Goal: Information Seeking & Learning: Learn about a topic

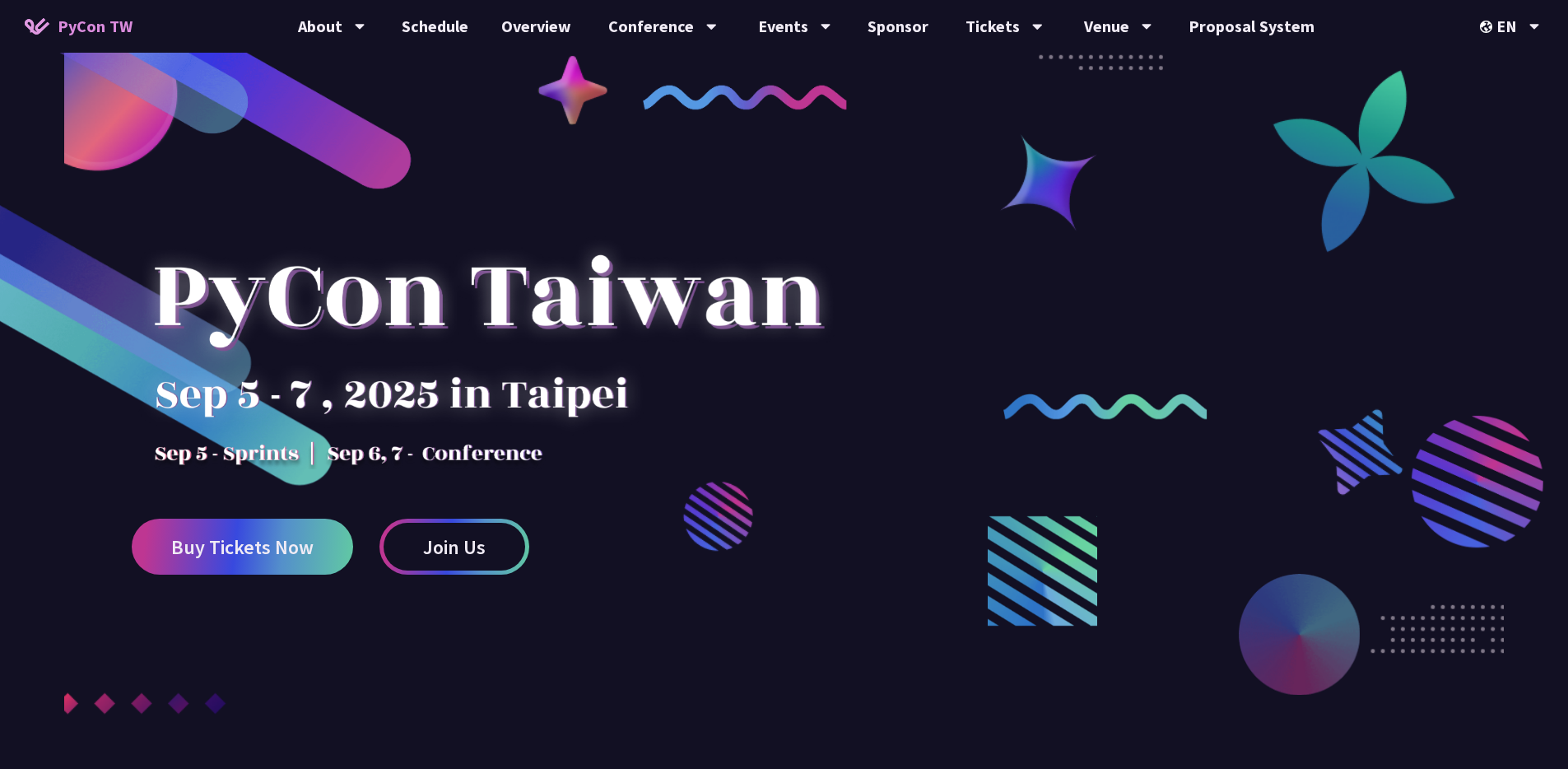
drag, startPoint x: 217, startPoint y: 313, endPoint x: 520, endPoint y: 424, distance: 322.7
click at [520, 423] on div at bounding box center [486, 325] width 711 height 288
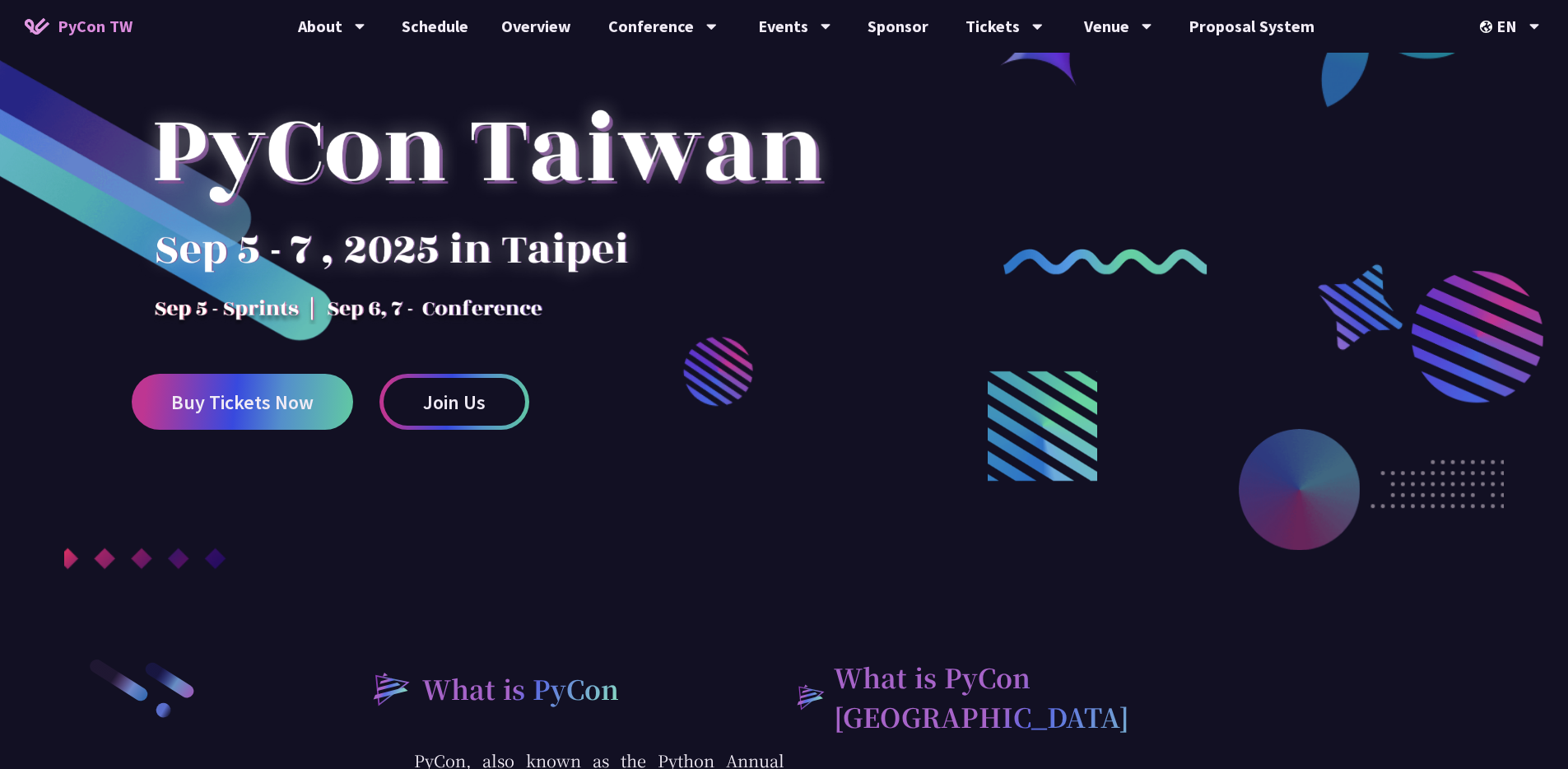
scroll to position [666, 0]
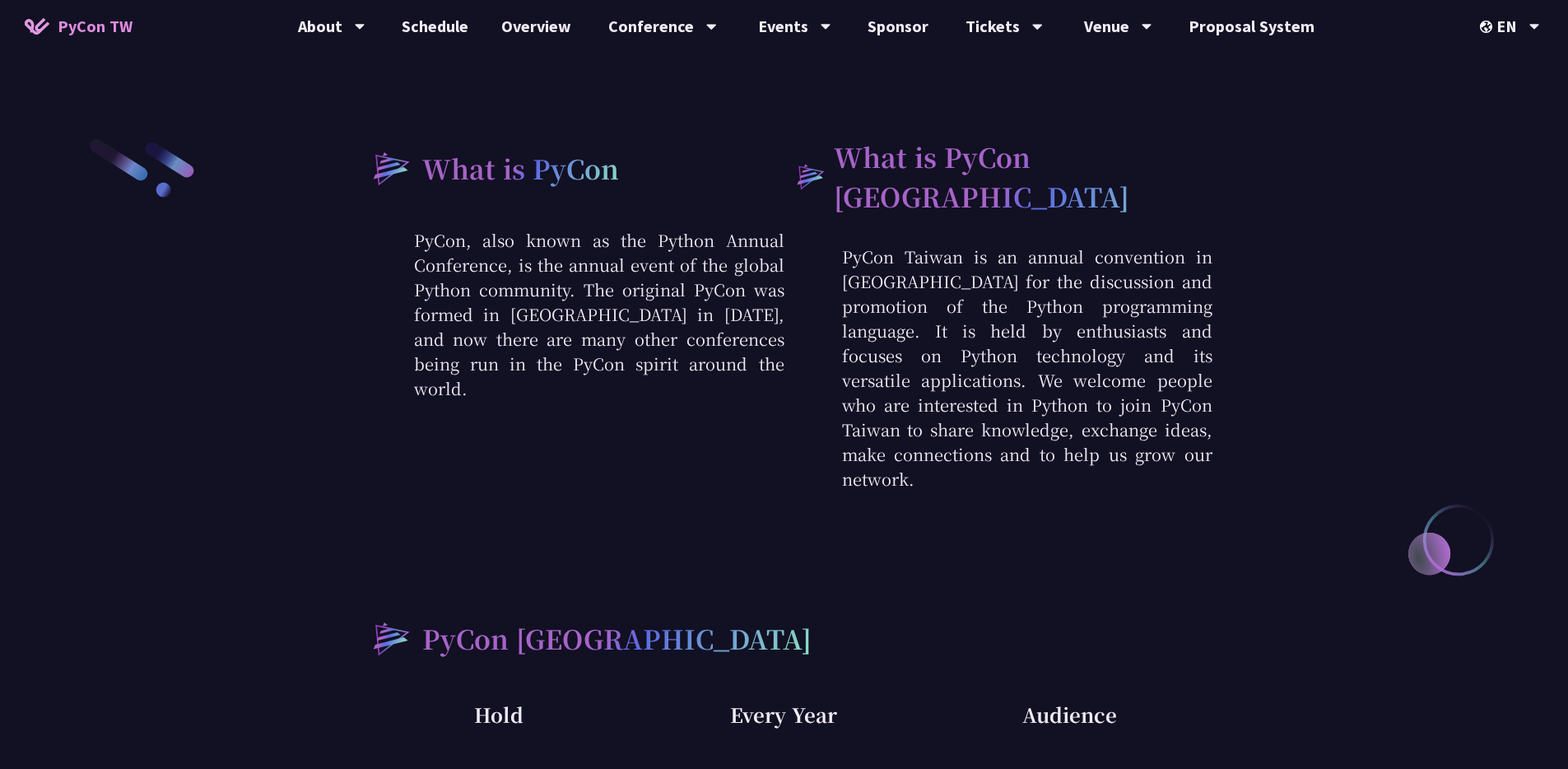
drag, startPoint x: 410, startPoint y: 237, endPoint x: 714, endPoint y: 381, distance: 336.4
click at [713, 381] on div "What is PyCon PyCon, also known as the Python Annual Conference, is the annual …" at bounding box center [571, 313] width 429 height 355
click at [714, 381] on div "What is PyCon PyCon, also known as the Python Annual Conference, is the annual …" at bounding box center [571, 313] width 429 height 355
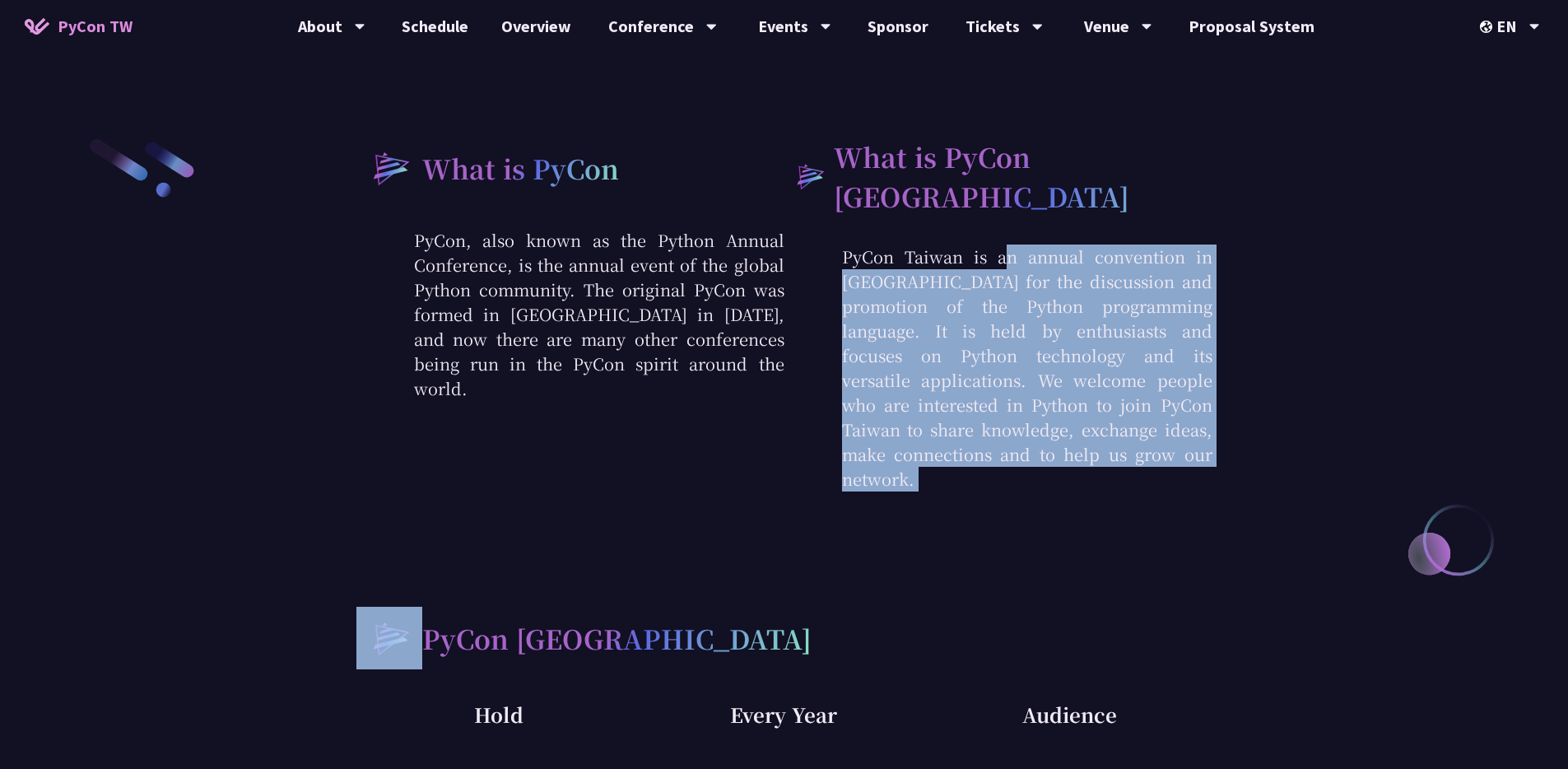
drag, startPoint x: 855, startPoint y: 259, endPoint x: 1109, endPoint y: 472, distance: 331.5
click at [1109, 472] on div "What is PyCon PyCon, also known as the Python Annual Conference, is the annual …" at bounding box center [784, 541] width 856 height 811
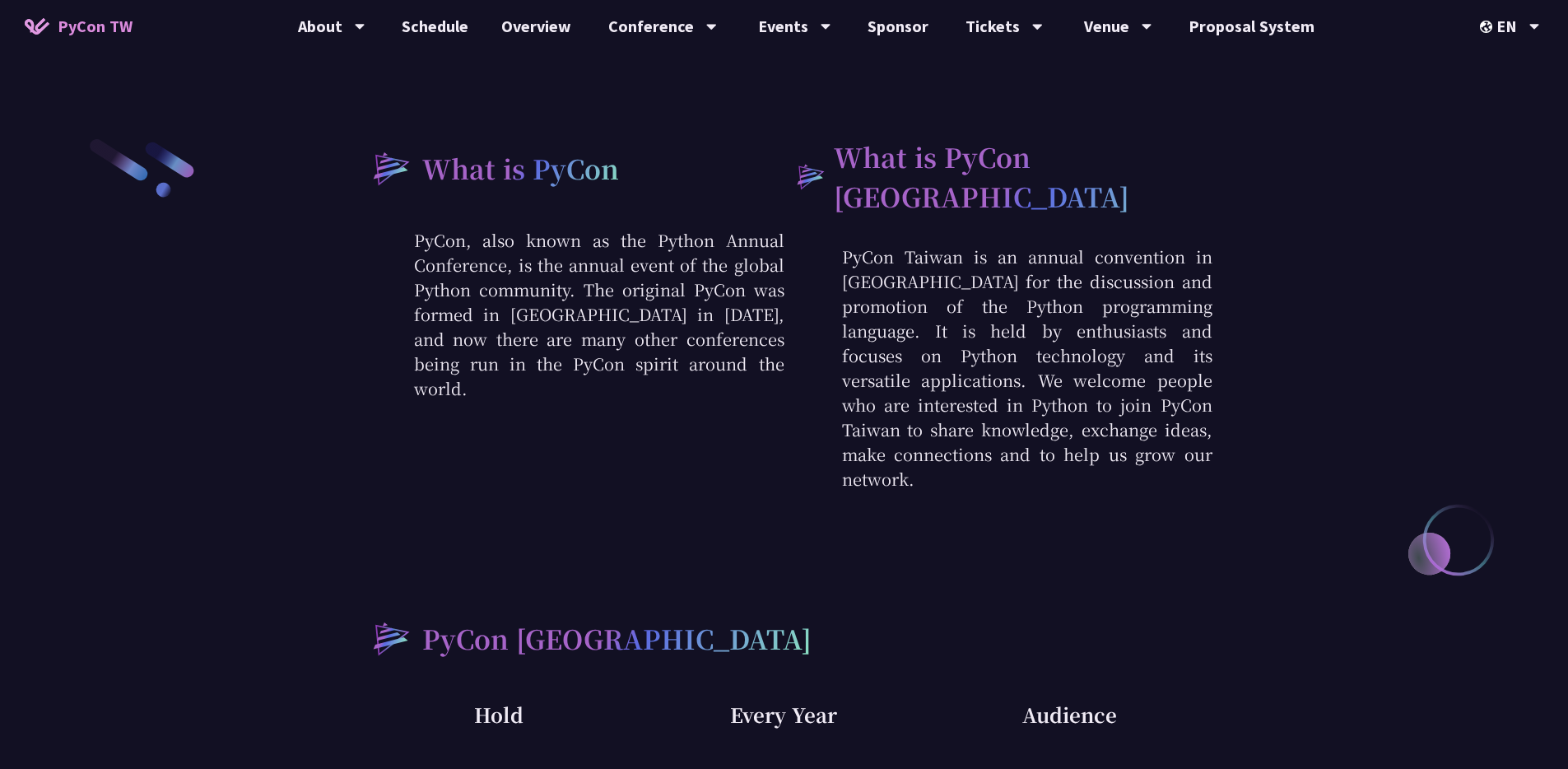
scroll to position [976, 0]
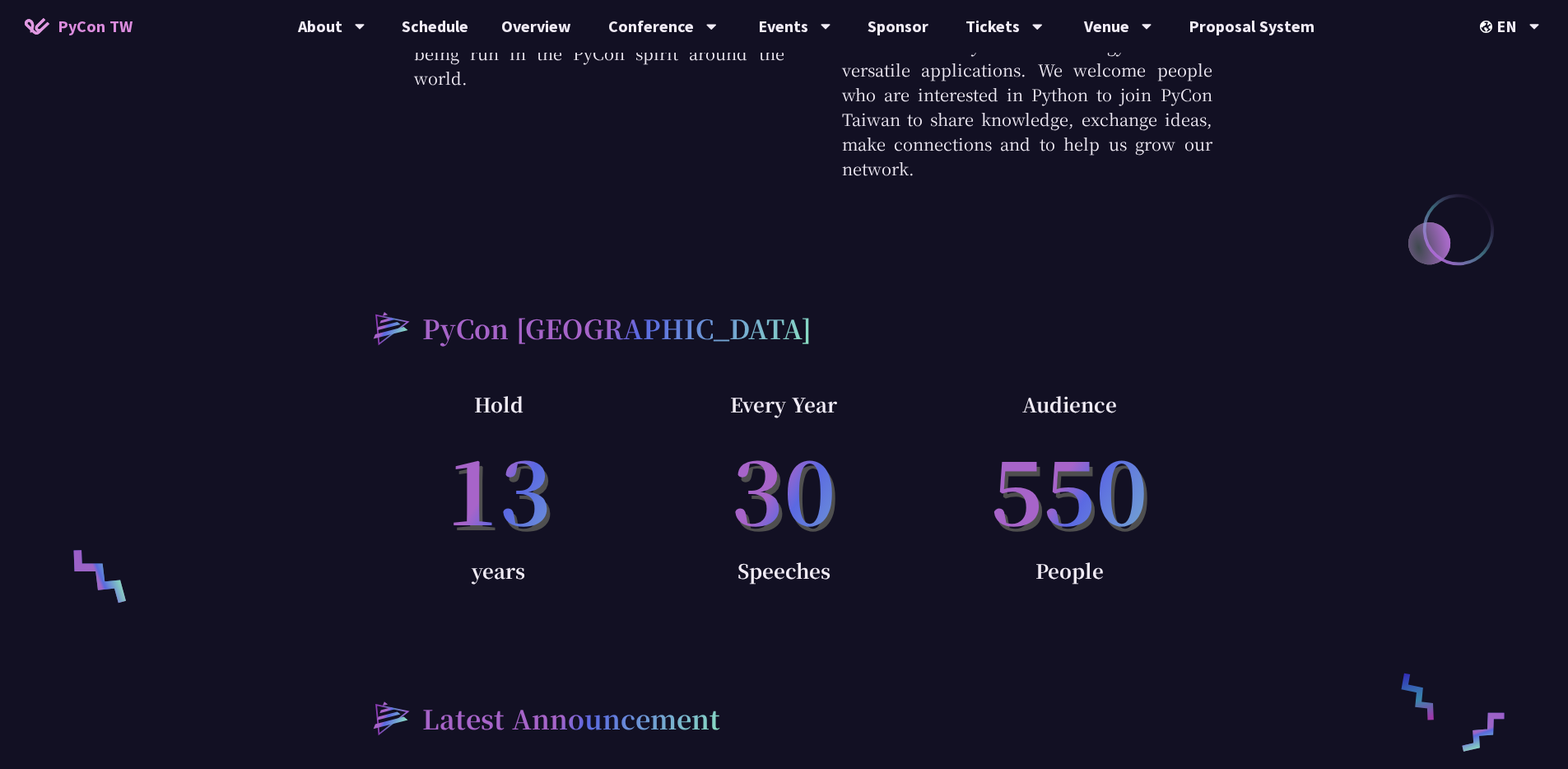
drag, startPoint x: 463, startPoint y: 357, endPoint x: 1177, endPoint y: 576, distance: 746.8
click at [1177, 576] on div "Hold 13 years Every Year 30 Speeches Audience 550 People" at bounding box center [784, 512] width 856 height 249
click at [1177, 576] on div "Audience 550 People" at bounding box center [1069, 512] width 285 height 249
drag, startPoint x: 1134, startPoint y: 539, endPoint x: 393, endPoint y: 286, distance: 783.0
click at [407, 290] on div "What is PyCon PyCon, also known as the Python Annual Conference, is the annual …" at bounding box center [784, 231] width 856 height 811
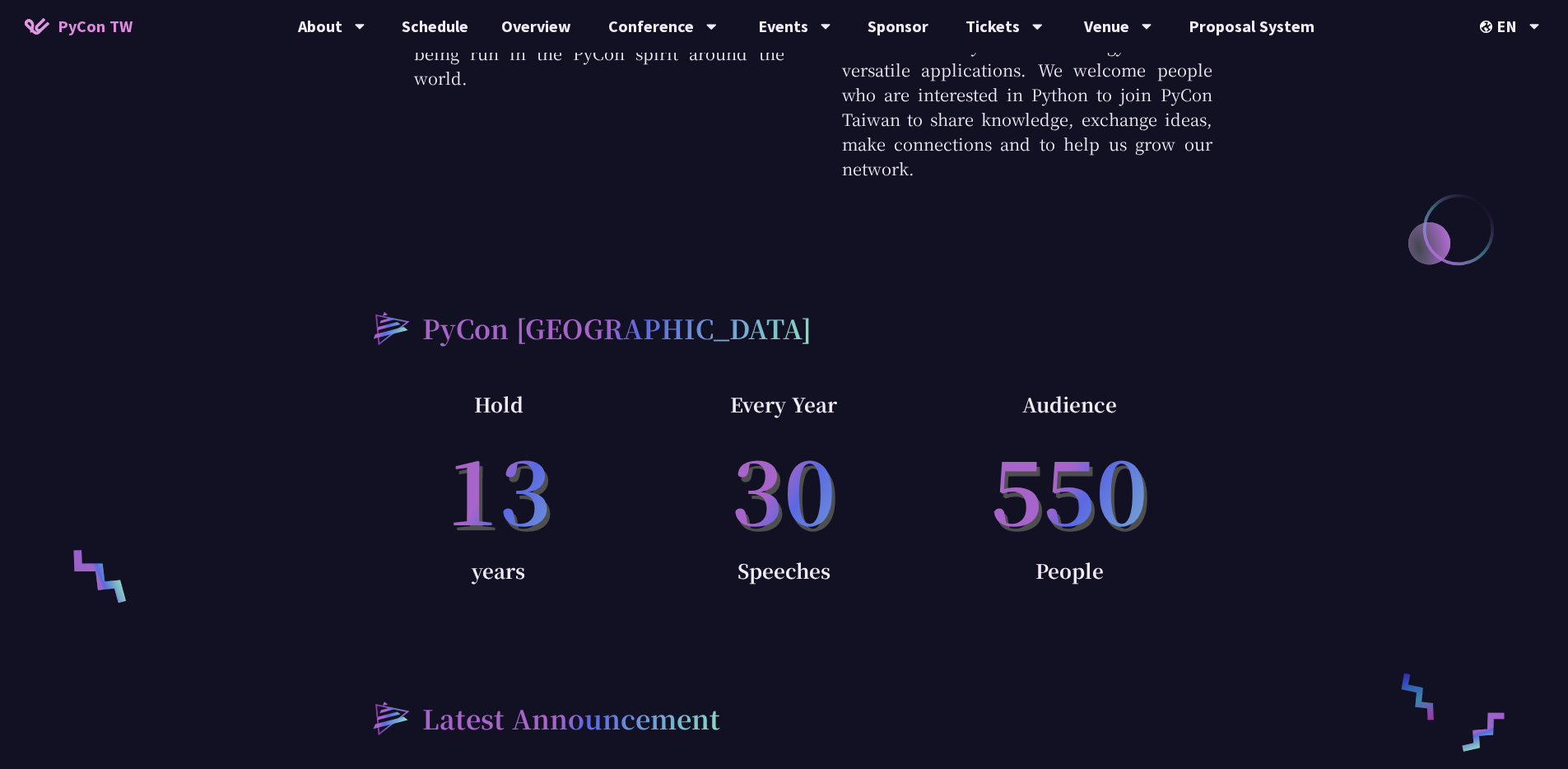
click at [357, 296] on img at bounding box center [390, 327] width 66 height 63
click at [463, 308] on h2 "PyCon [GEOGRAPHIC_DATA]" at bounding box center [617, 328] width 390 height 40
click at [447, 308] on h2 "PyCon [GEOGRAPHIC_DATA]" at bounding box center [617, 328] width 390 height 40
drag, startPoint x: 1018, startPoint y: 326, endPoint x: 988, endPoint y: 262, distance: 70.7
click at [989, 263] on div "What is PyCon PyCon, also known as the Python Annual Conference, is the annual …" at bounding box center [784, 231] width 856 height 811
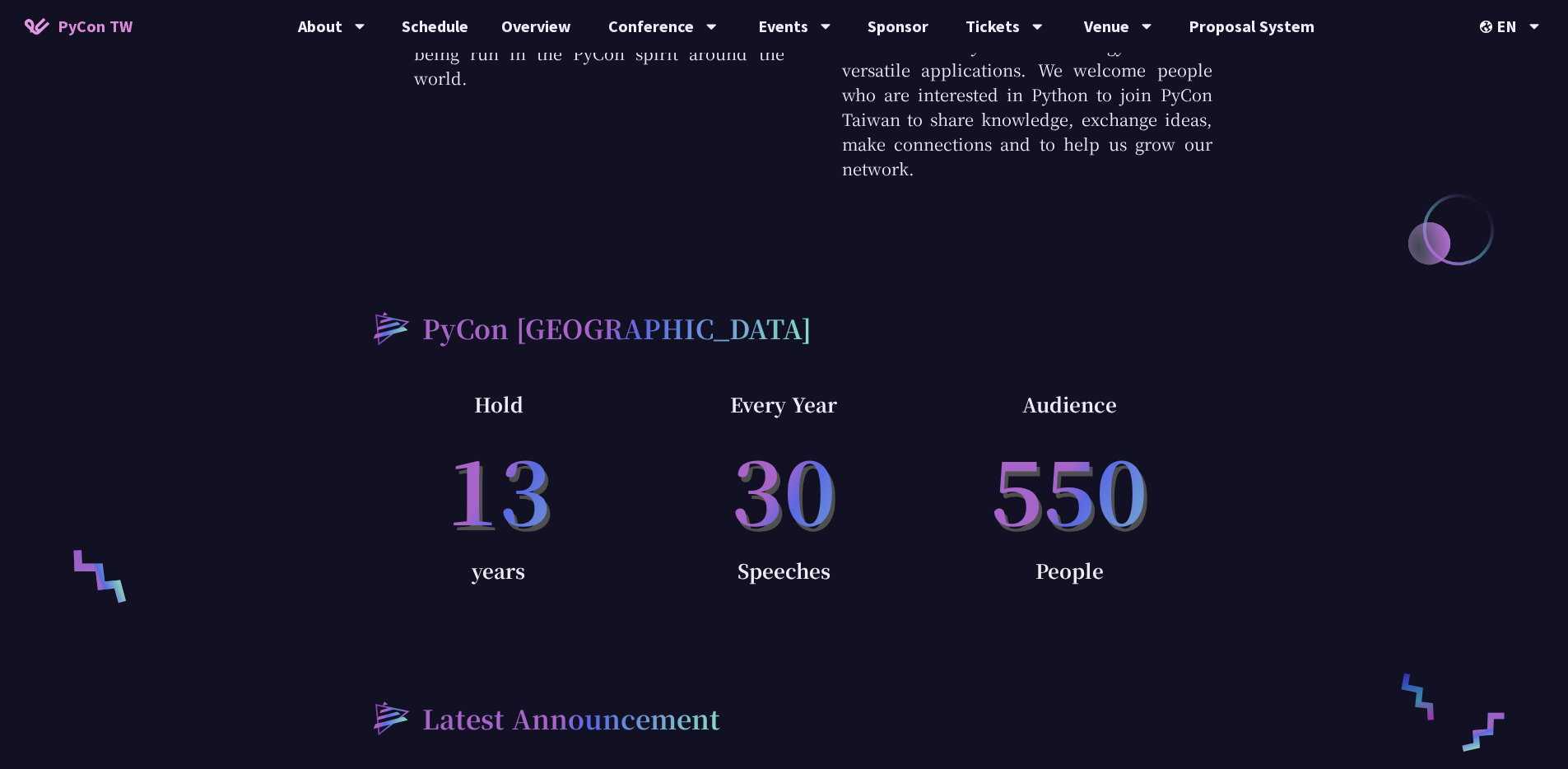
drag, startPoint x: 994, startPoint y: 283, endPoint x: 1119, endPoint y: 543, distance: 288.5
click at [1119, 543] on div "What is PyCon PyCon, also known as the Python Annual Conference, is the annual …" at bounding box center [784, 231] width 856 height 811
click at [1119, 554] on p "People" at bounding box center [1069, 570] width 285 height 33
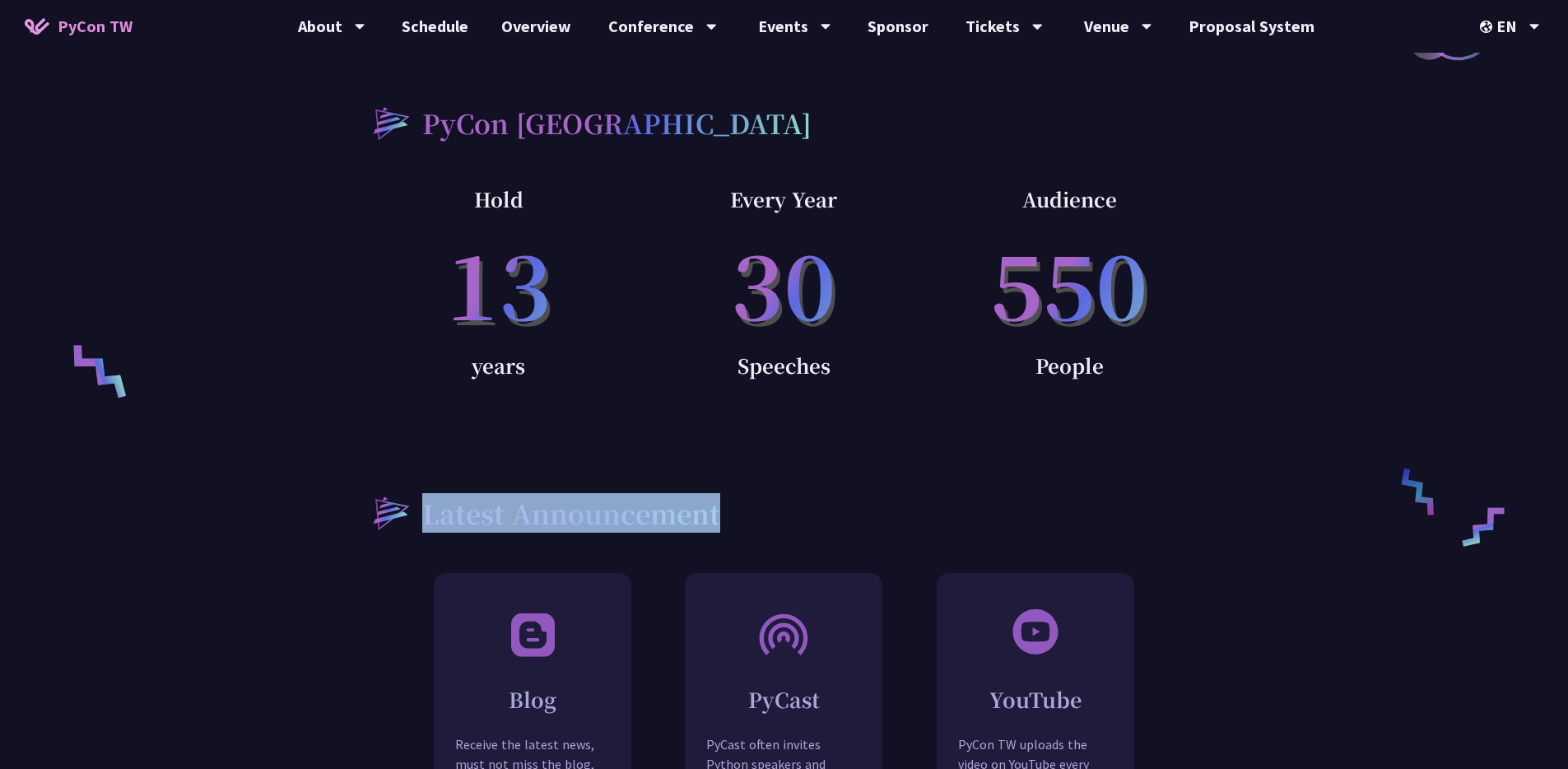
drag, startPoint x: 743, startPoint y: 432, endPoint x: 755, endPoint y: 470, distance: 39.8
click at [755, 470] on div "Latest Announcement Blog Receive the latest news, must not miss the blog, we wi…" at bounding box center [784, 634] width 856 height 405
click at [755, 481] on div "Latest Announcement" at bounding box center [784, 512] width 856 height 63
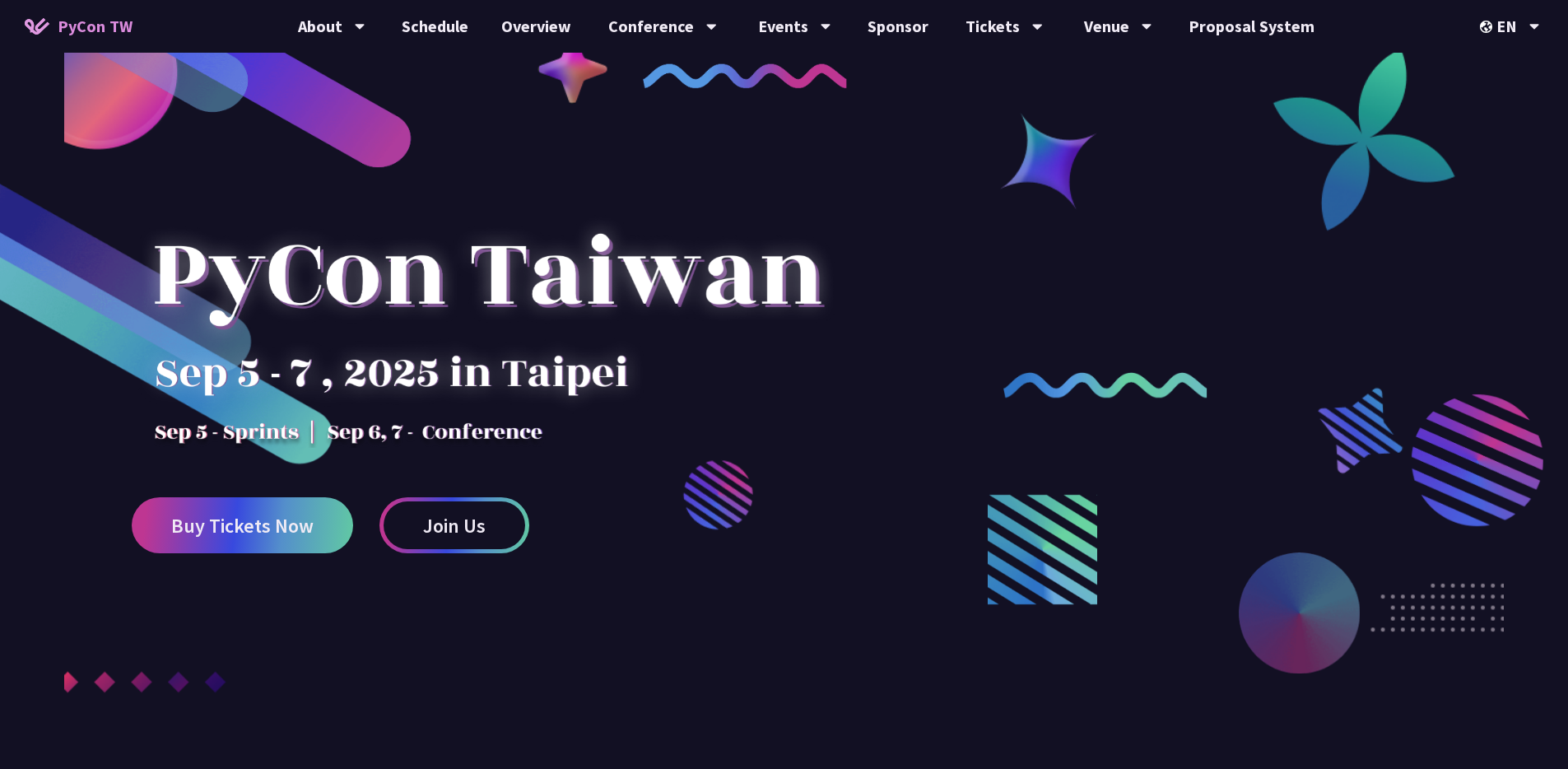
scroll to position [0, 0]
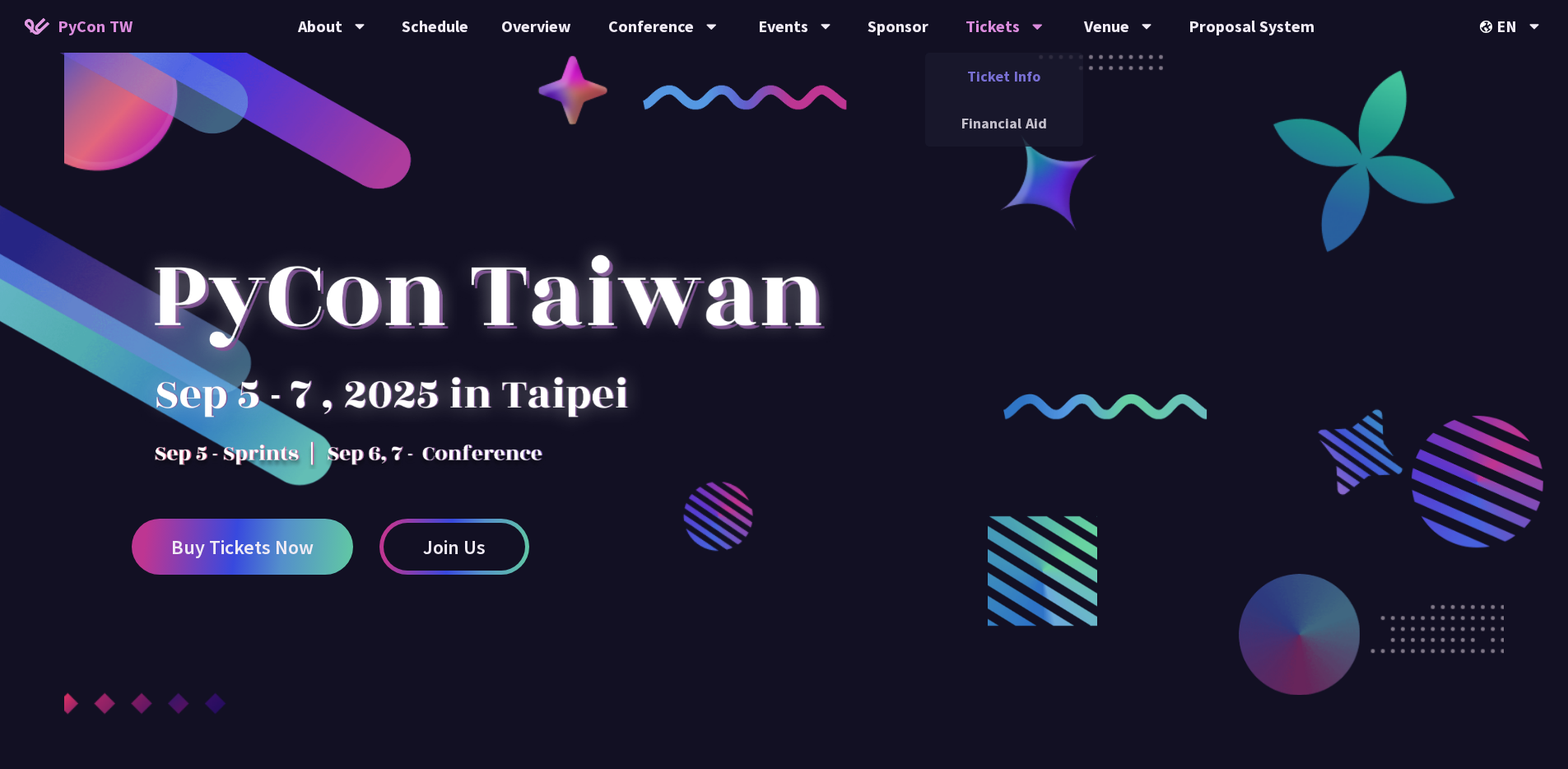
click at [999, 70] on link "Ticket Info" at bounding box center [1004, 76] width 158 height 39
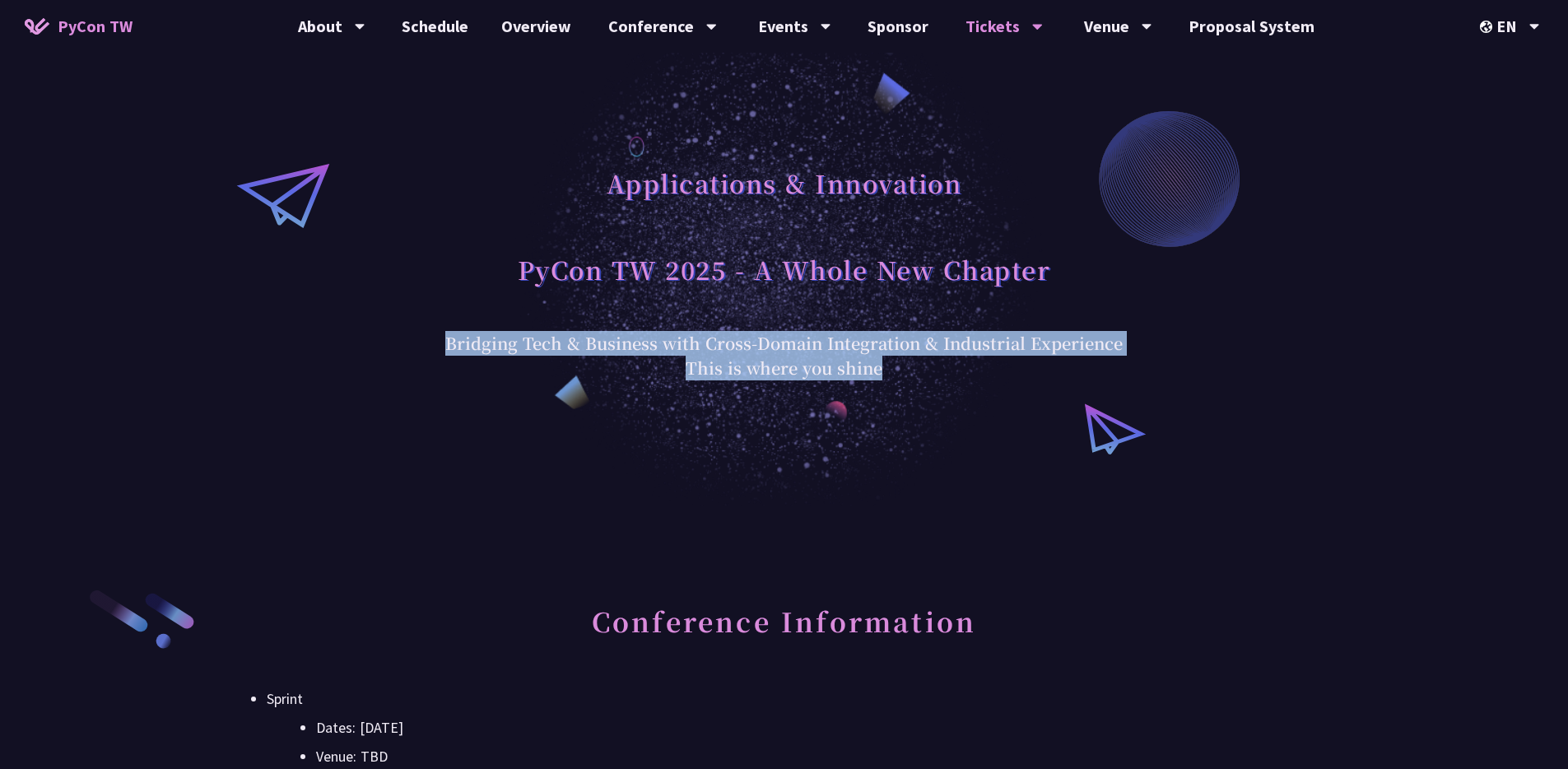
drag, startPoint x: 430, startPoint y: 332, endPoint x: 415, endPoint y: 404, distance: 73.5
click at [416, 404] on div "Applications & Innovation PyCon TW 2025 - A Whole New Chapter Bridging Tech & B…" at bounding box center [784, 253] width 1568 height 505
click at [415, 404] on div "Applications & Innovation PyCon TW 2025 - A Whole New Chapter Bridging Tech & B…" at bounding box center [784, 253] width 1568 height 505
drag, startPoint x: 415, startPoint y: 404, endPoint x: 419, endPoint y: 338, distance: 66.1
click at [419, 340] on div "Applications & Innovation PyCon TW 2025 - A Whole New Chapter Bridging Tech & B…" at bounding box center [784, 253] width 1568 height 505
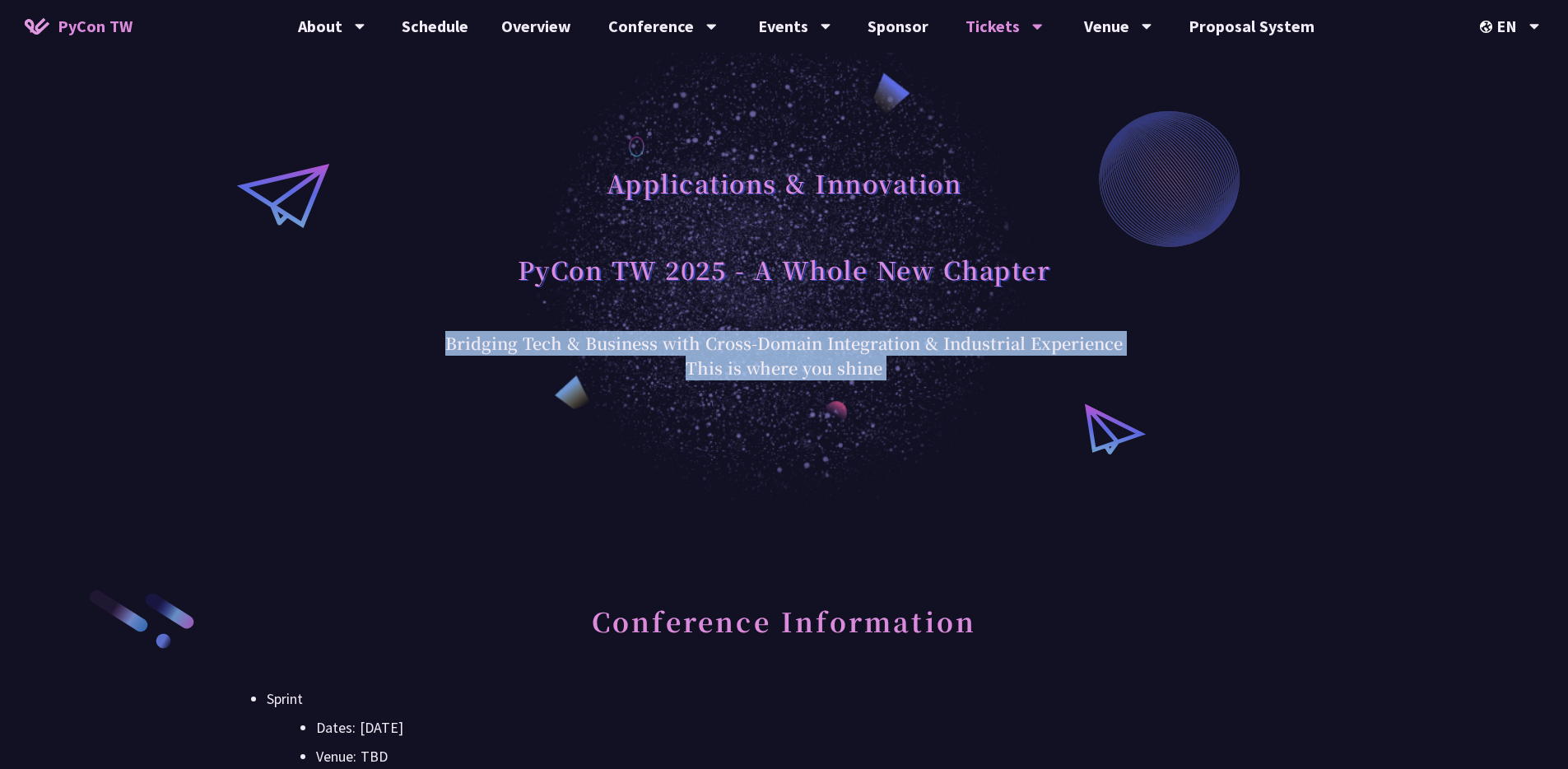
click at [419, 338] on div "Applications & Innovation PyCon TW 2025 - A Whole New Chapter Bridging Tech & B…" at bounding box center [784, 253] width 1568 height 505
click at [420, 413] on div "Applications & Innovation PyCon TW 2025 - A Whole New Chapter Bridging Tech & B…" at bounding box center [784, 253] width 1568 height 505
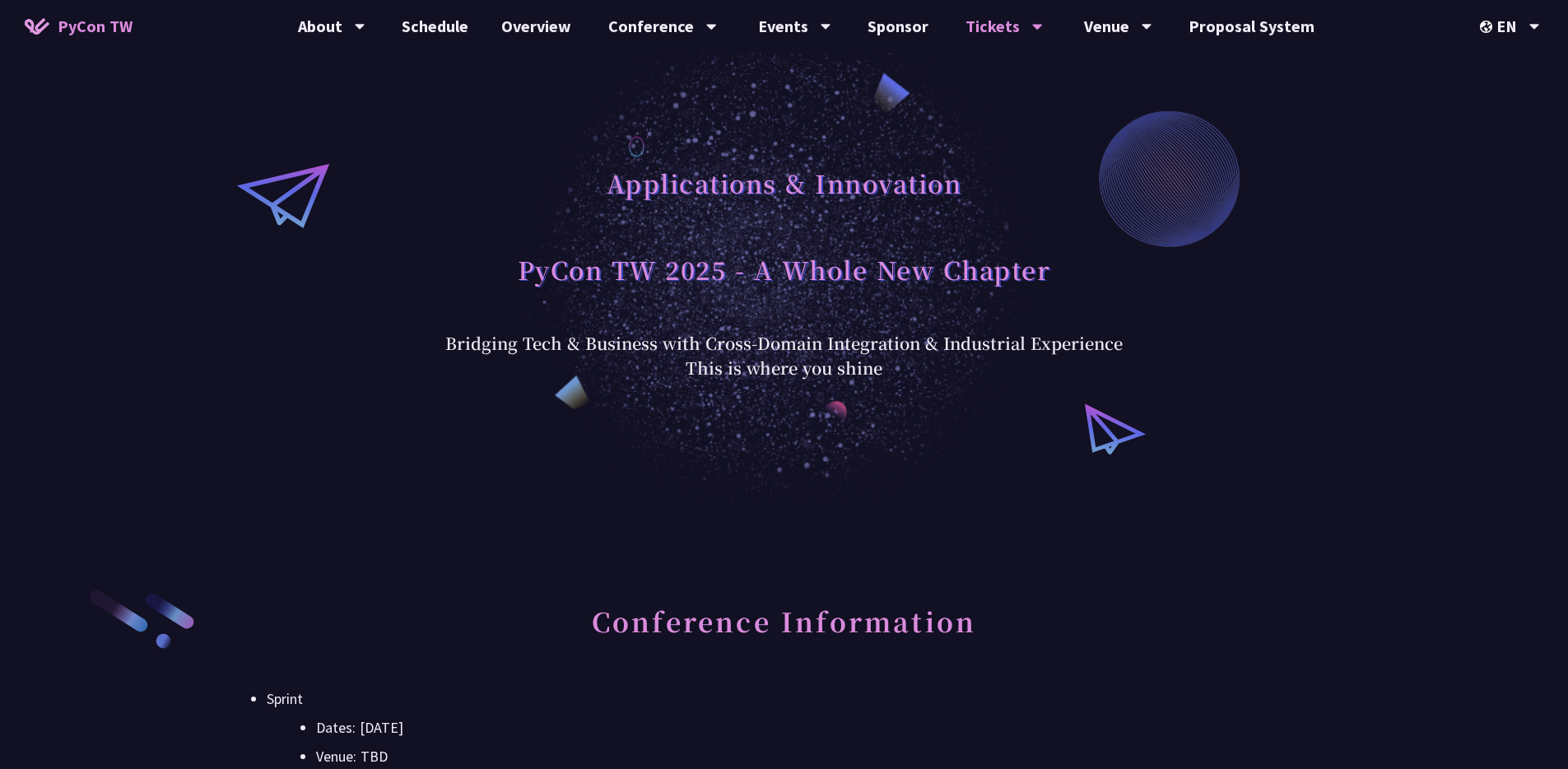
scroll to position [281, 0]
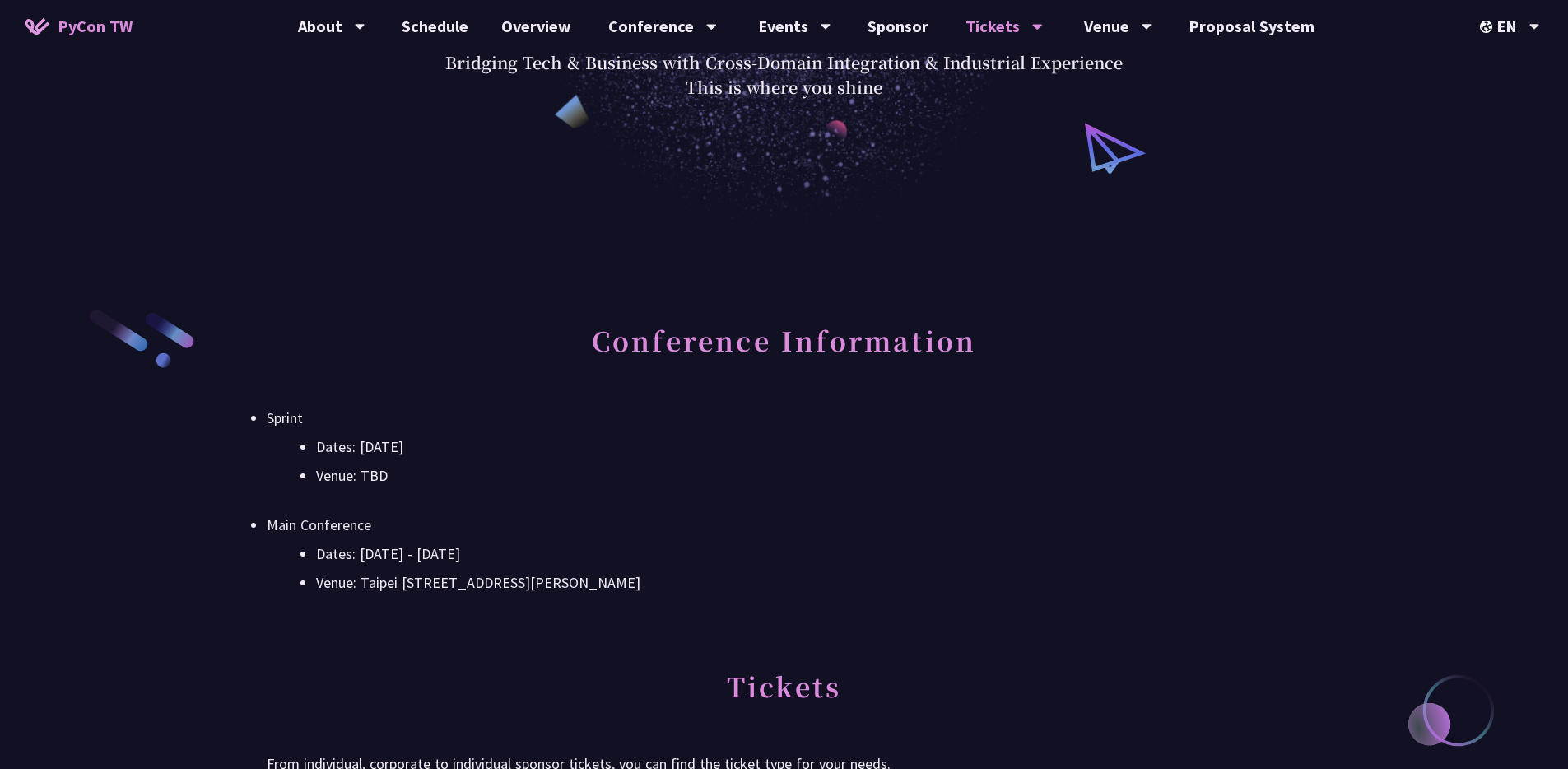
drag, startPoint x: 419, startPoint y: 419, endPoint x: 438, endPoint y: 484, distance: 67.7
click at [438, 484] on li "Sprint Dates: [DATE] Venue: TBD" at bounding box center [784, 447] width 1035 height 83
drag, startPoint x: 438, startPoint y: 484, endPoint x: 574, endPoint y: 613, distance: 187.4
click at [574, 613] on div "Conference Information Sprint Dates: [DATE] Venue: TBD Main Conference Dates: […" at bounding box center [784, 481] width 1035 height 346
drag, startPoint x: 574, startPoint y: 613, endPoint x: 577, endPoint y: 493, distance: 120.0
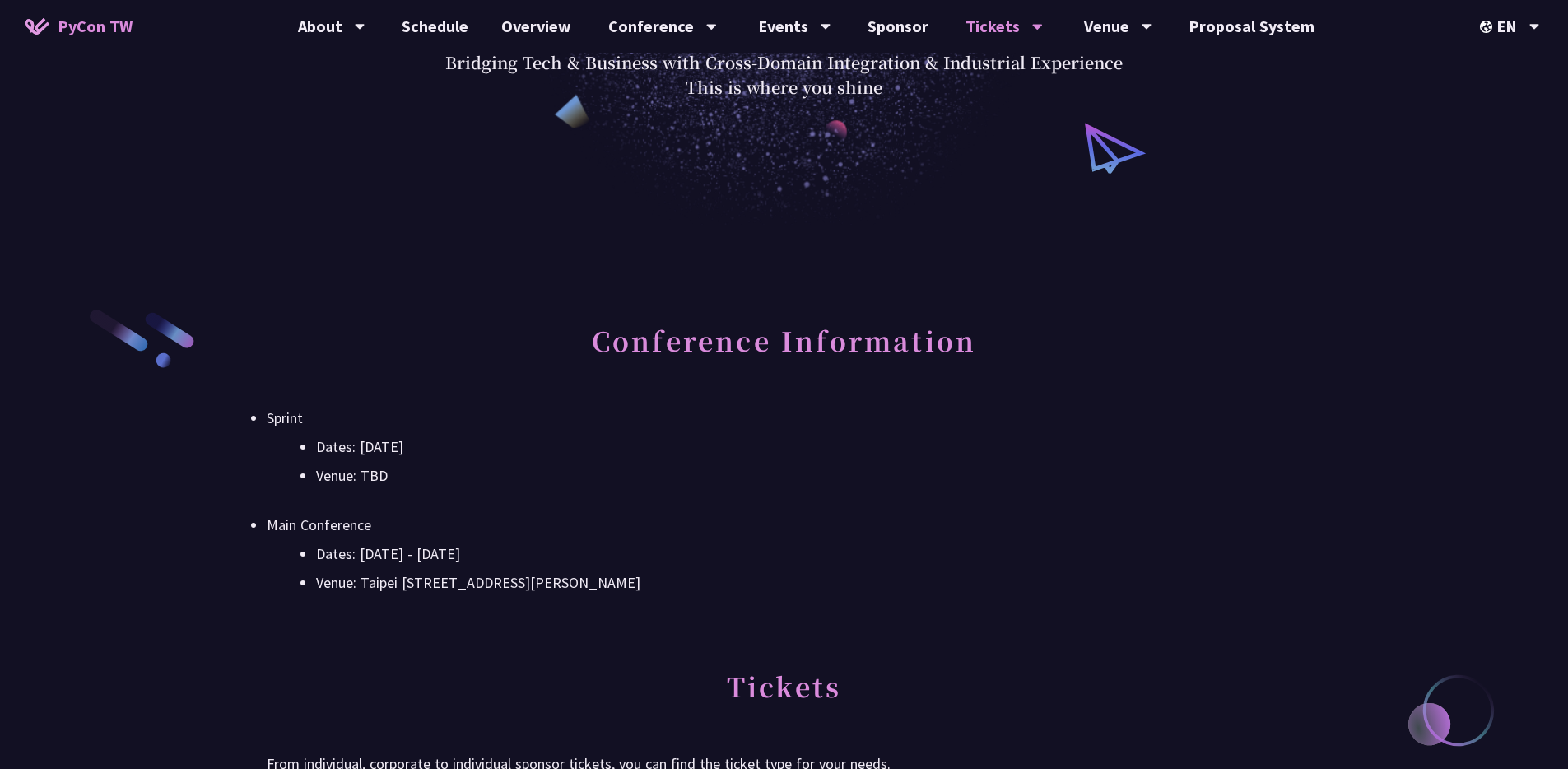
click at [577, 494] on div "Conference Information Sprint Dates: [DATE] Venue: TBD Main Conference Dates: […" at bounding box center [784, 481] width 1035 height 346
drag, startPoint x: 577, startPoint y: 493, endPoint x: 571, endPoint y: 402, distance: 91.2
click at [571, 405] on div "Conference Information Sprint Dates: [DATE] Venue: TBD Main Conference Dates: […" at bounding box center [784, 481] width 1035 height 346
drag, startPoint x: 571, startPoint y: 402, endPoint x: 572, endPoint y: 502, distance: 100.0
click at [572, 502] on div "Conference Information Sprint Dates: [DATE] Venue: TBD Main Conference Dates: […" at bounding box center [784, 481] width 1035 height 346
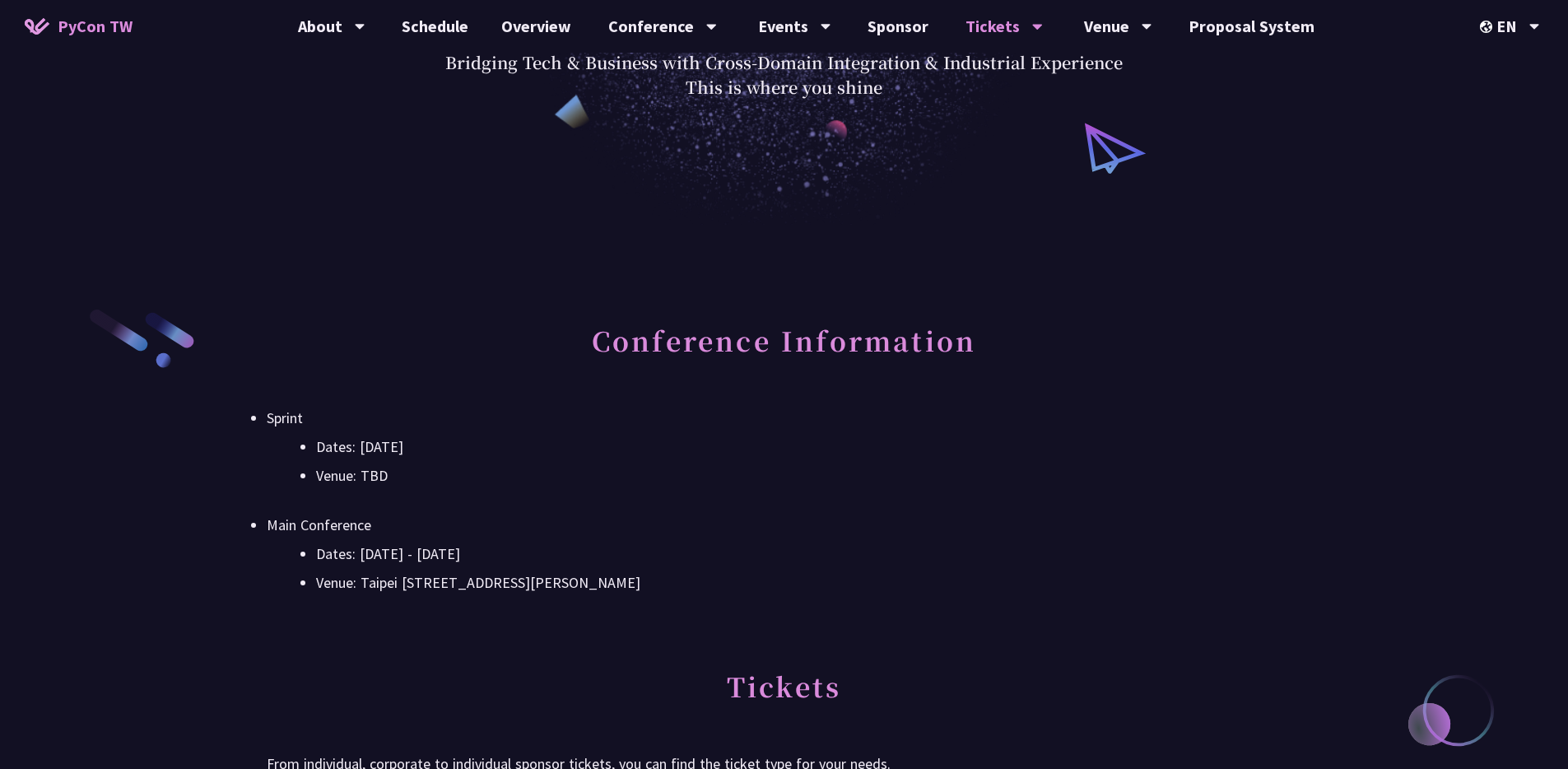
drag, startPoint x: 572, startPoint y: 580, endPoint x: 572, endPoint y: 598, distance: 18.0
click at [572, 598] on div "Conference Information Sprint Dates: [DATE] Venue: TBD Main Conference Dates: […" at bounding box center [784, 481] width 1035 height 346
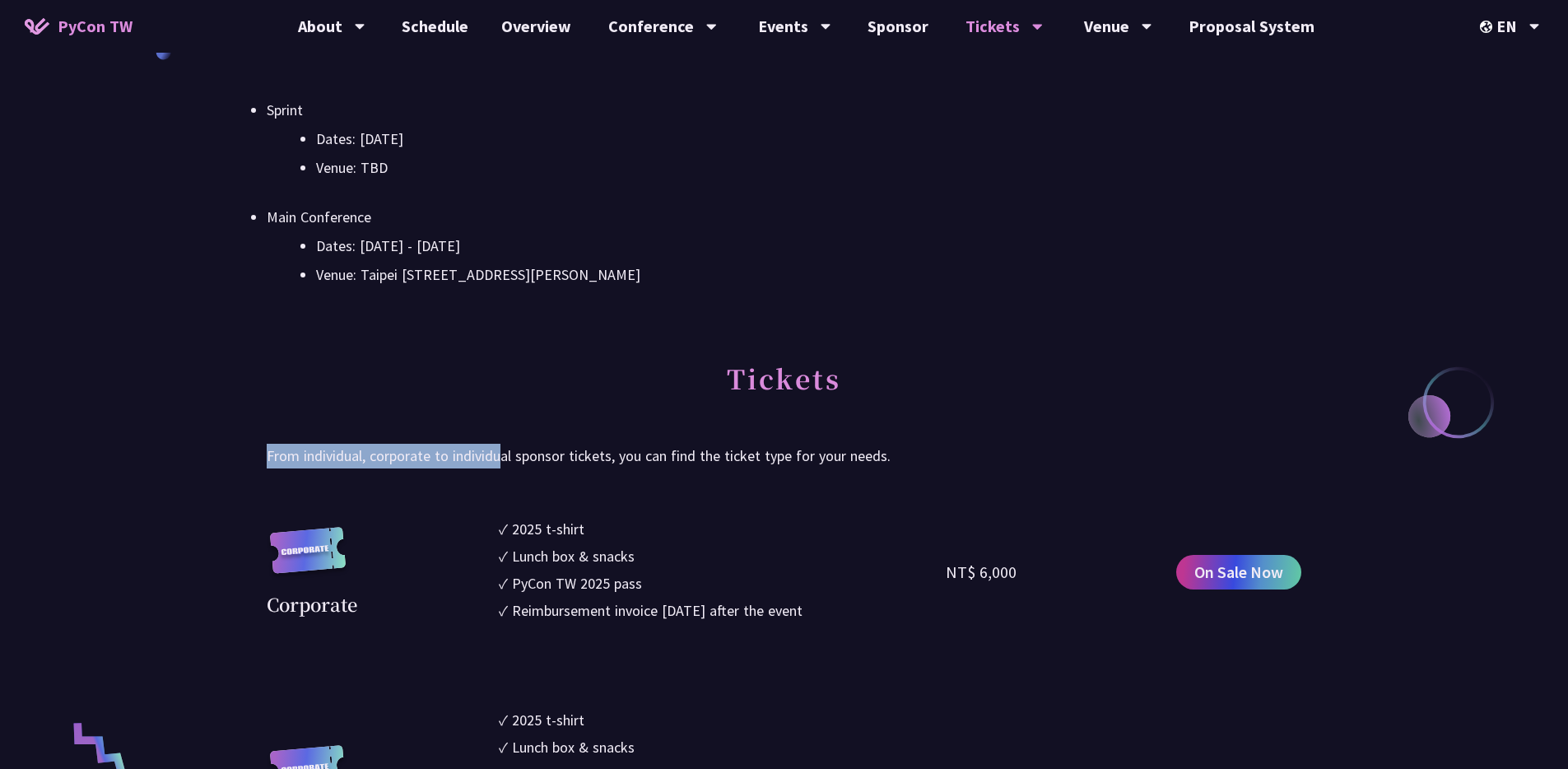
drag, startPoint x: 505, startPoint y: 429, endPoint x: 500, endPoint y: 470, distance: 41.3
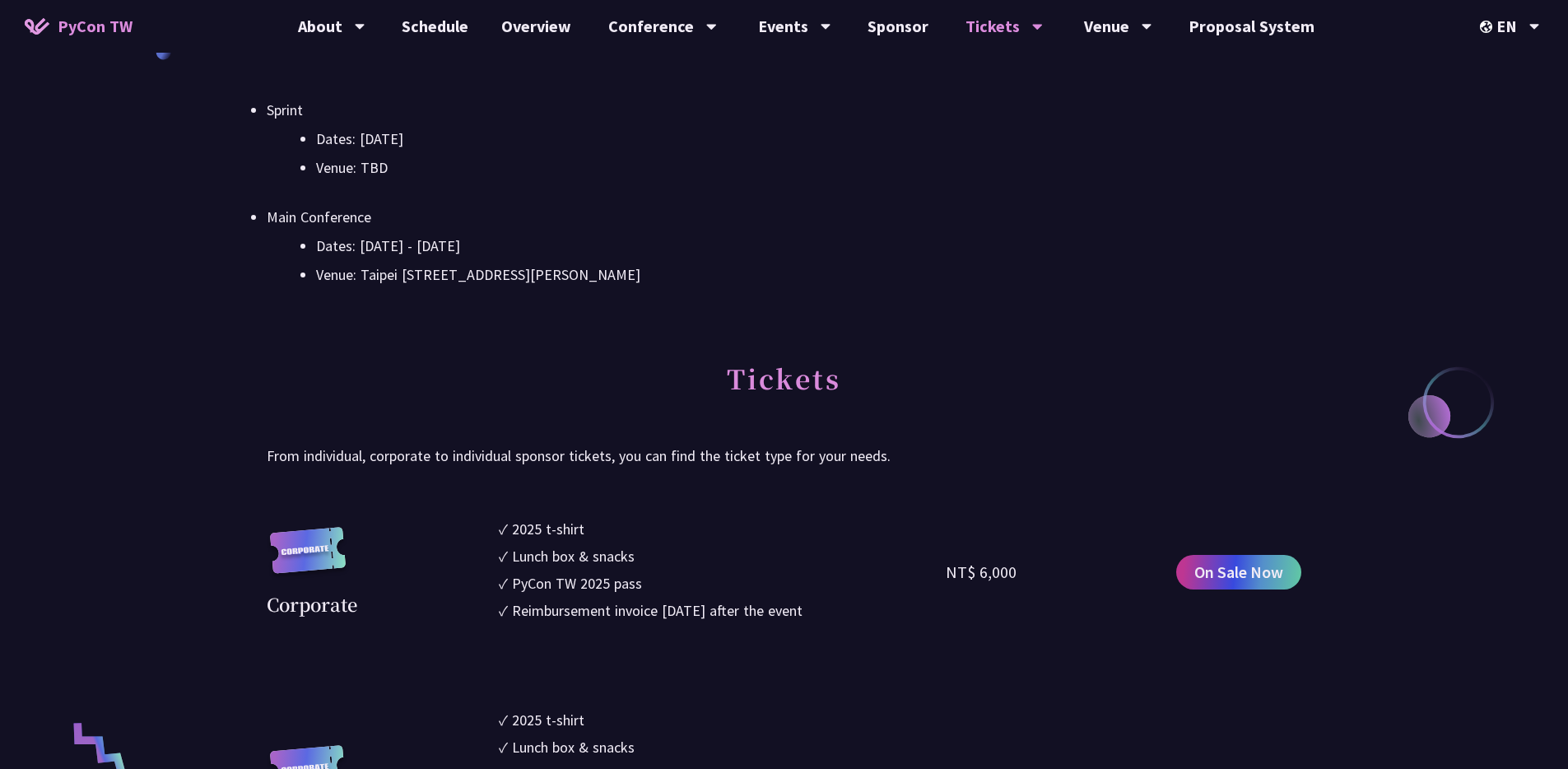
click at [501, 455] on p "From individual, corporate to individual sponsor tickets, you can find the tick…" at bounding box center [784, 456] width 1035 height 25
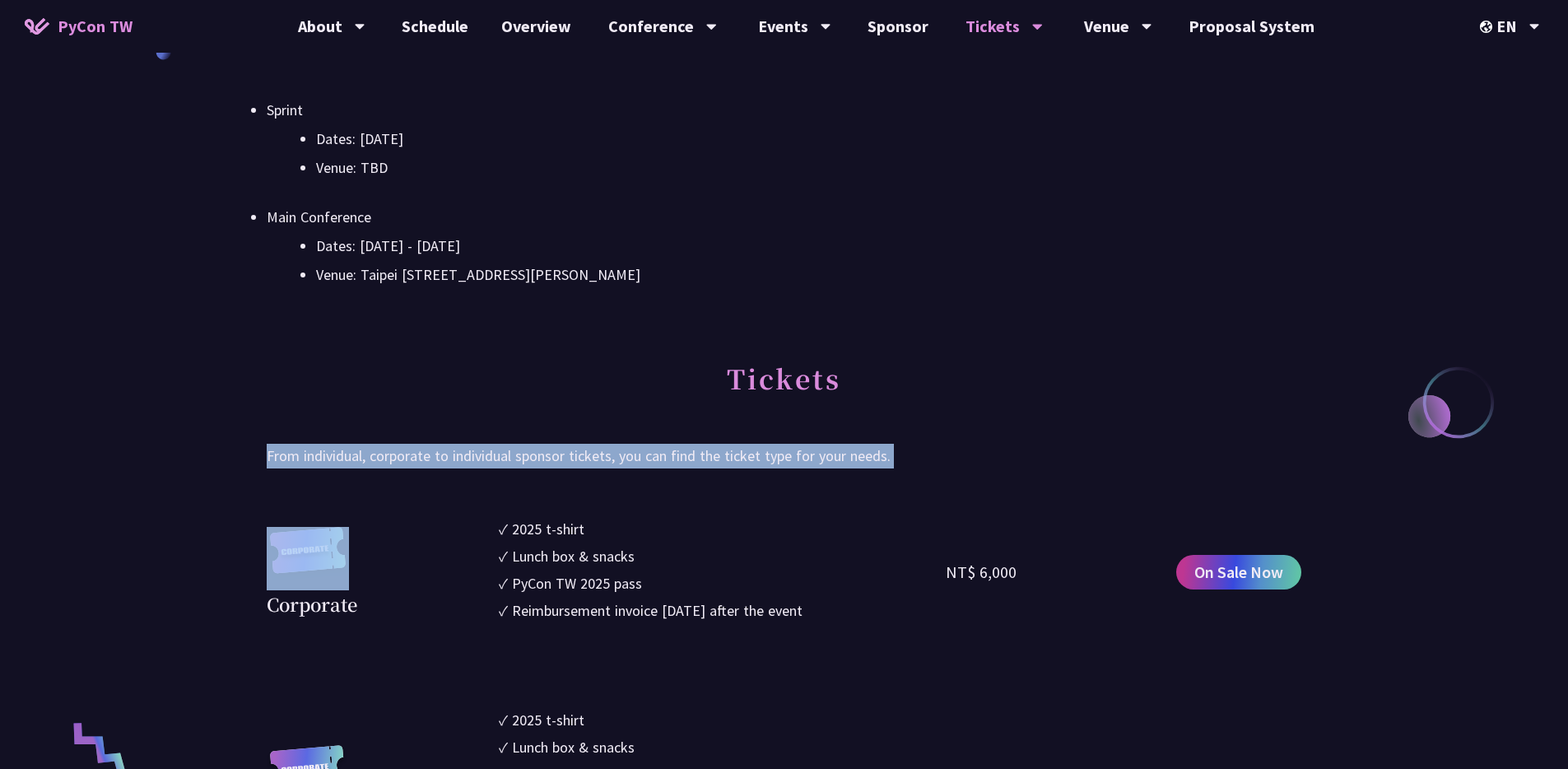
click at [501, 455] on p "From individual, corporate to individual sponsor tickets, you can find the tick…" at bounding box center [784, 456] width 1035 height 25
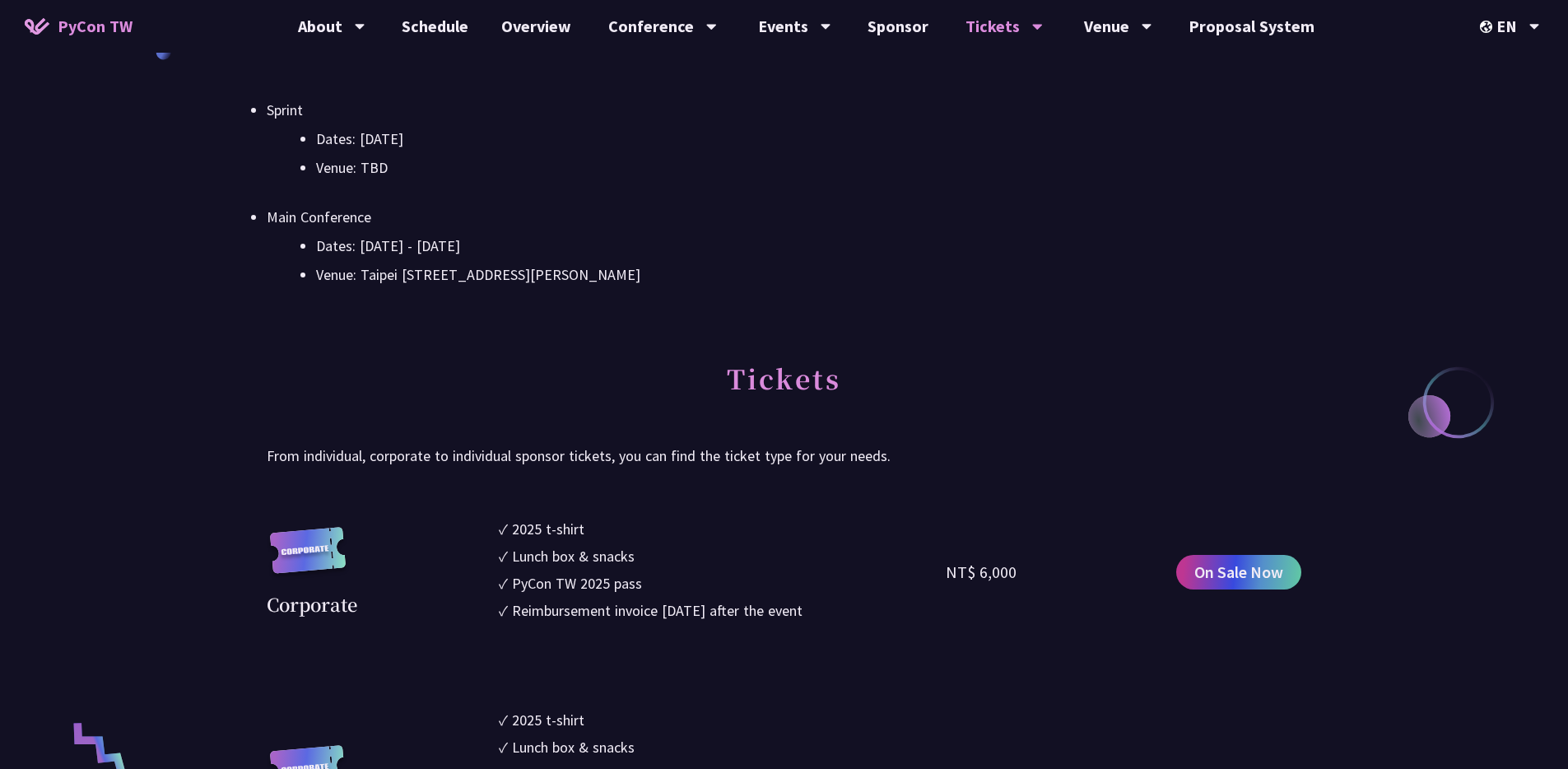
click at [504, 422] on h2 "Tickets" at bounding box center [784, 390] width 1035 height 91
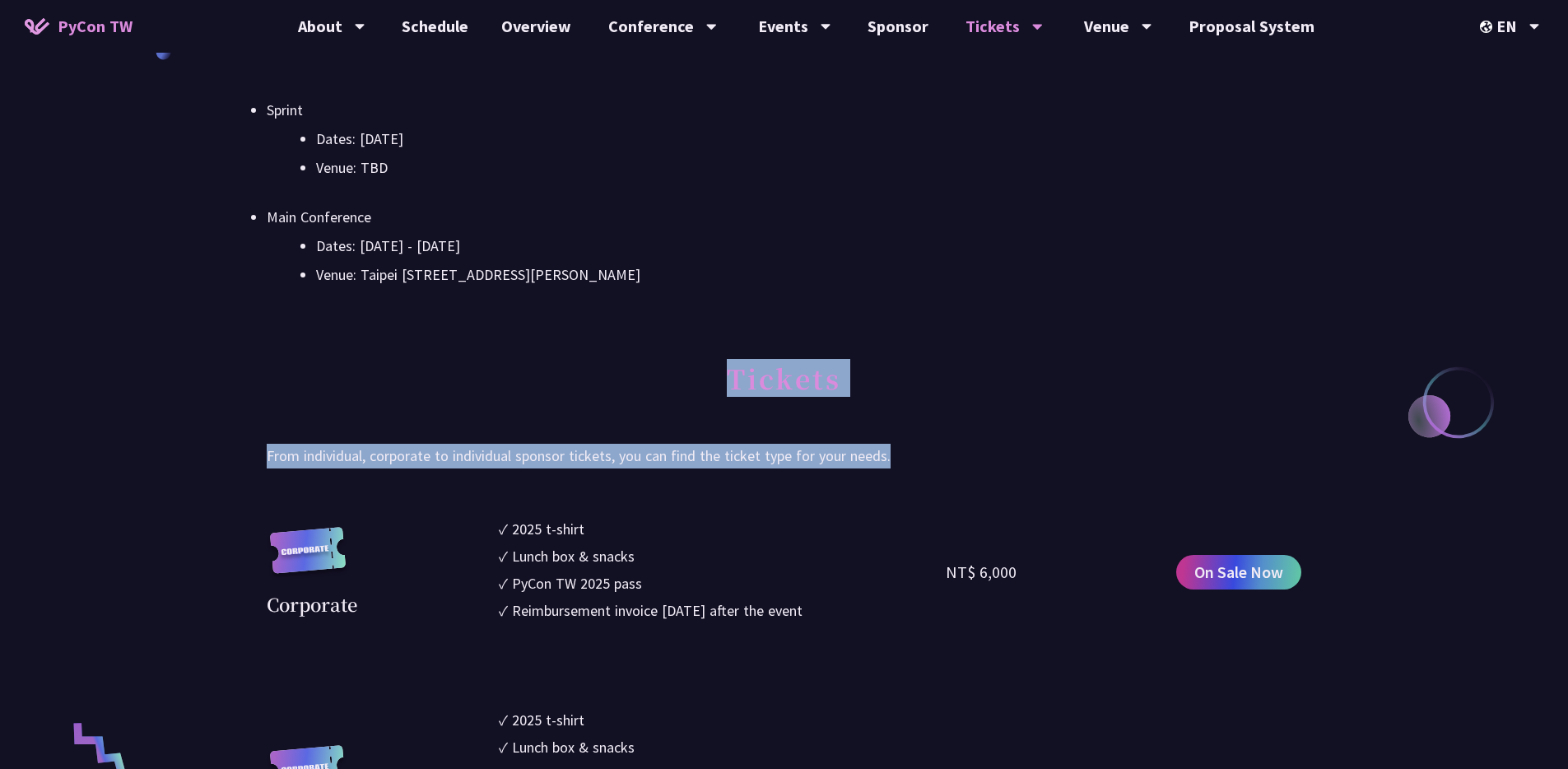
drag, startPoint x: 524, startPoint y: 373, endPoint x: 932, endPoint y: 447, distance: 414.7
click at [932, 447] on div "Tickets From individual, corporate to individual sponsor tickets, you can find …" at bounding box center [784, 407] width 1035 height 123
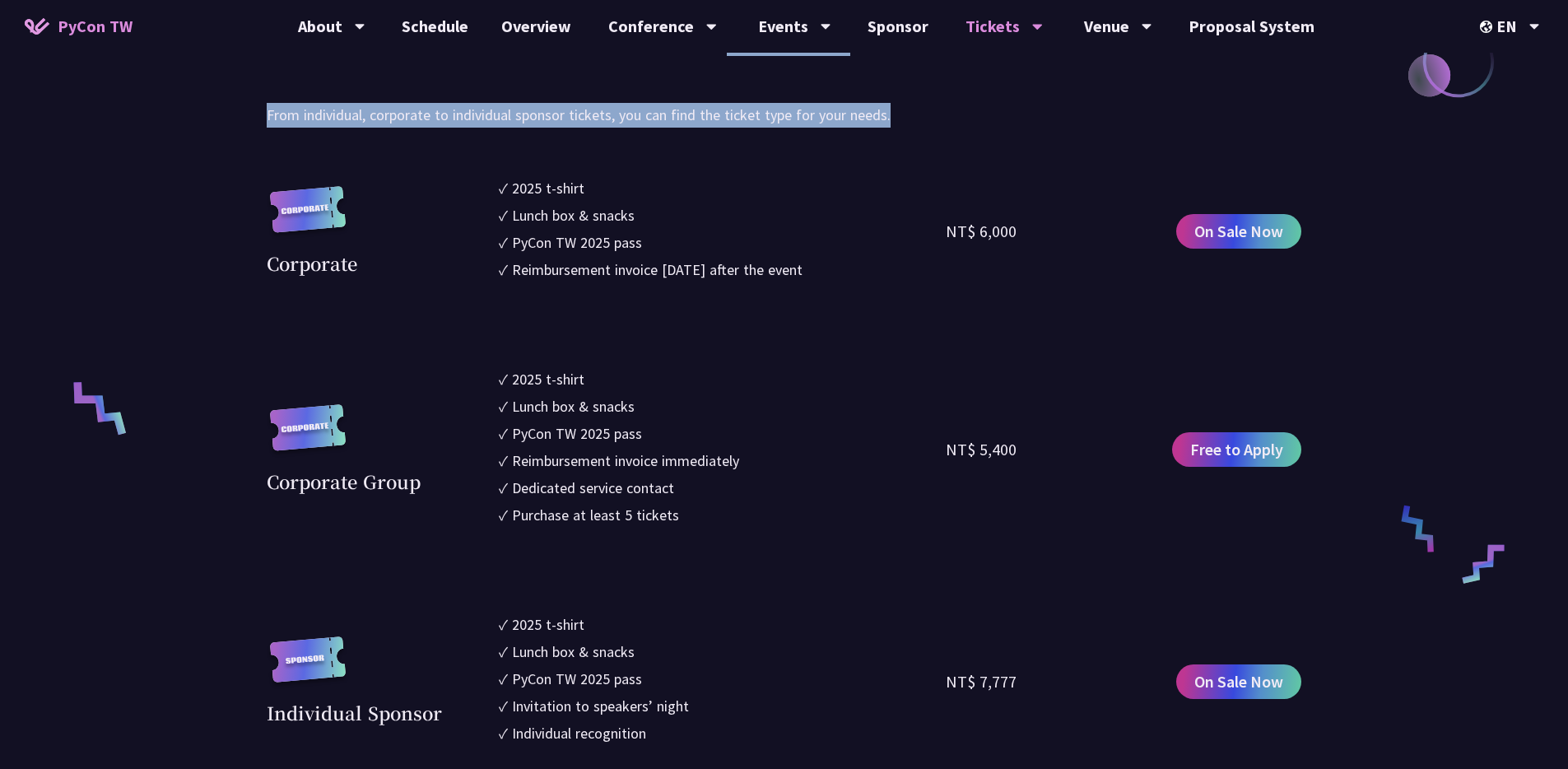
drag, startPoint x: 699, startPoint y: 504, endPoint x: 665, endPoint y: 364, distance: 144.1
click at [665, 365] on section "Corporate ✓ 2025 t-shirt ✓ Lunch box & snacks ✓ PyCon TW 2025 pass ✓ Reimbursem…" at bounding box center [784, 731] width 1035 height 1109
drag, startPoint x: 665, startPoint y: 364, endPoint x: 704, endPoint y: 548, distance: 188.1
click at [704, 548] on section "Corporate ✓ 2025 t-shirt ✓ Lunch box & snacks ✓ PyCon TW 2025 pass ✓ Reimbursem…" at bounding box center [784, 731] width 1035 height 1109
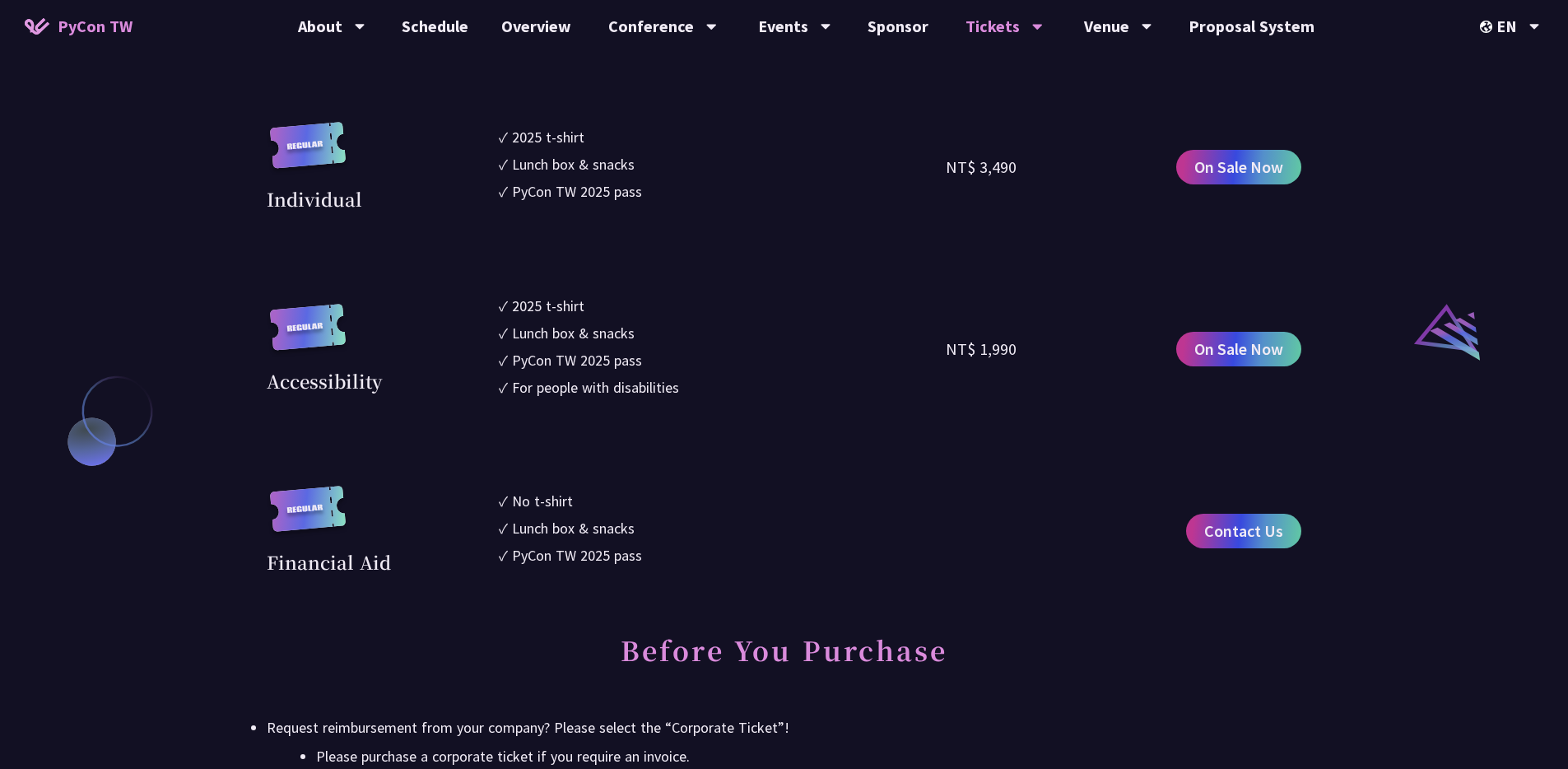
scroll to position [1844, 0]
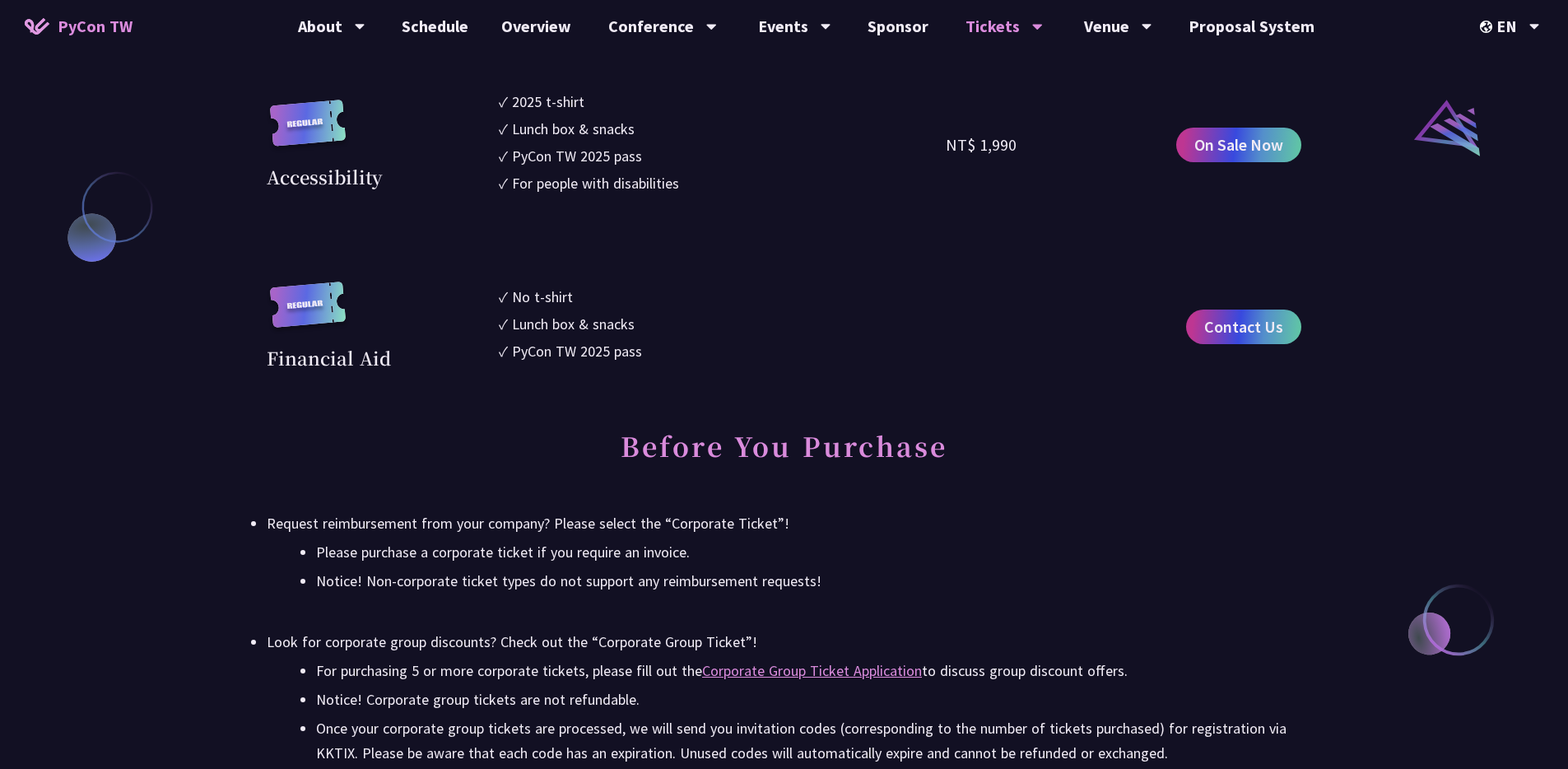
drag, startPoint x: 572, startPoint y: 544, endPoint x: 871, endPoint y: 613, distance: 306.9
click at [869, 616] on div "Before You Purchase Request reimbursement from your company? Please select the …" at bounding box center [784, 589] width 1035 height 353
drag, startPoint x: 874, startPoint y: 585, endPoint x: 840, endPoint y: 399, distance: 189.1
click at [840, 400] on div "Conference Information Sprint Dates: [DATE] Venue: TBD Main Conference Dates: […" at bounding box center [784, 427] width 1035 height 3533
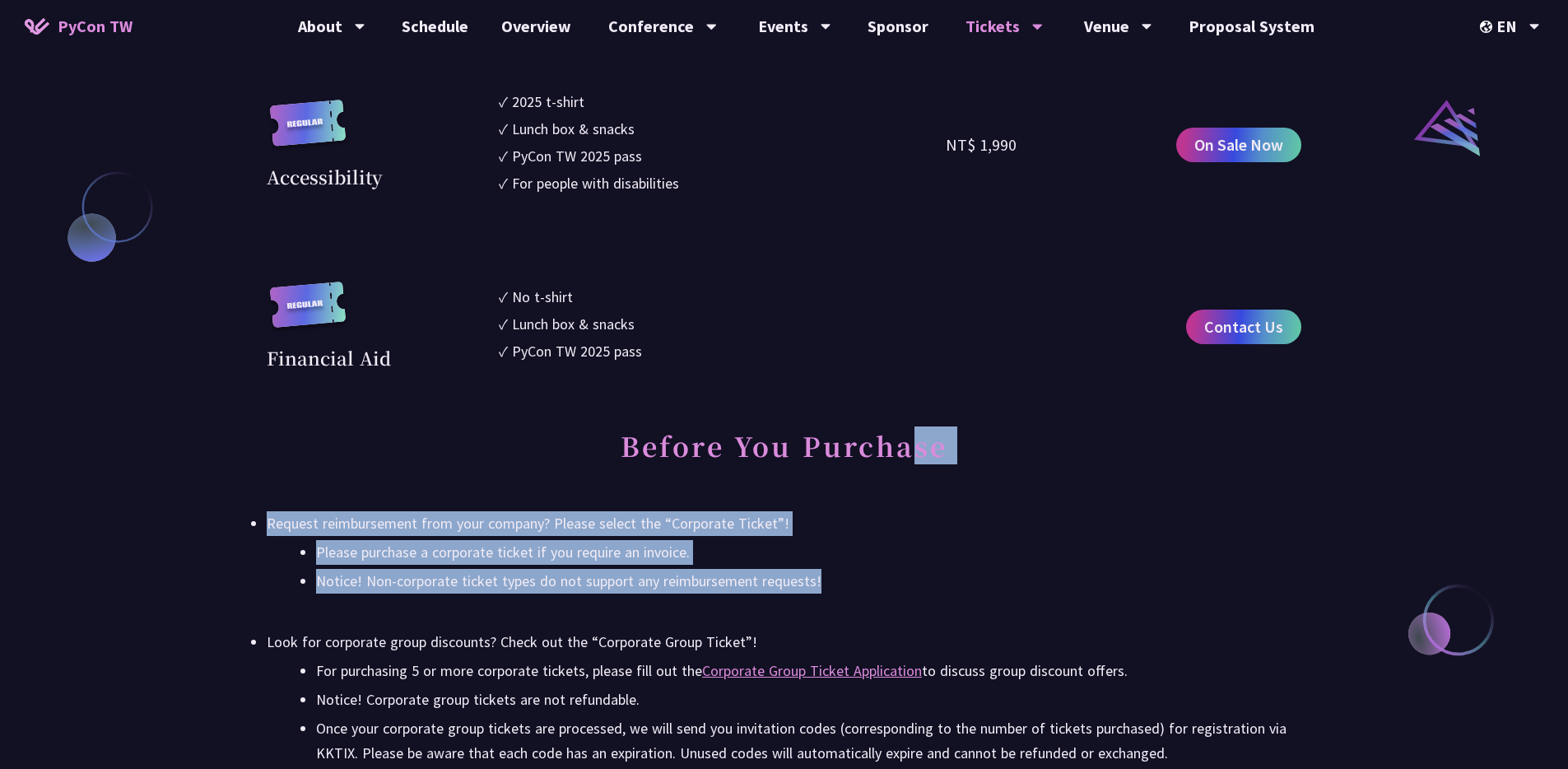
drag, startPoint x: 840, startPoint y: 399, endPoint x: 850, endPoint y: 584, distance: 185.3
click at [850, 584] on div "Conference Information Sprint Dates: [DATE] Venue: TBD Main Conference Dates: […" at bounding box center [784, 427] width 1035 height 3533
drag, startPoint x: 850, startPoint y: 584, endPoint x: 548, endPoint y: 458, distance: 327.2
click at [548, 458] on div "Before You Purchase Request reimbursement from your company? Please select the …" at bounding box center [784, 589] width 1035 height 353
drag, startPoint x: 563, startPoint y: 478, endPoint x: 873, endPoint y: 592, distance: 330.3
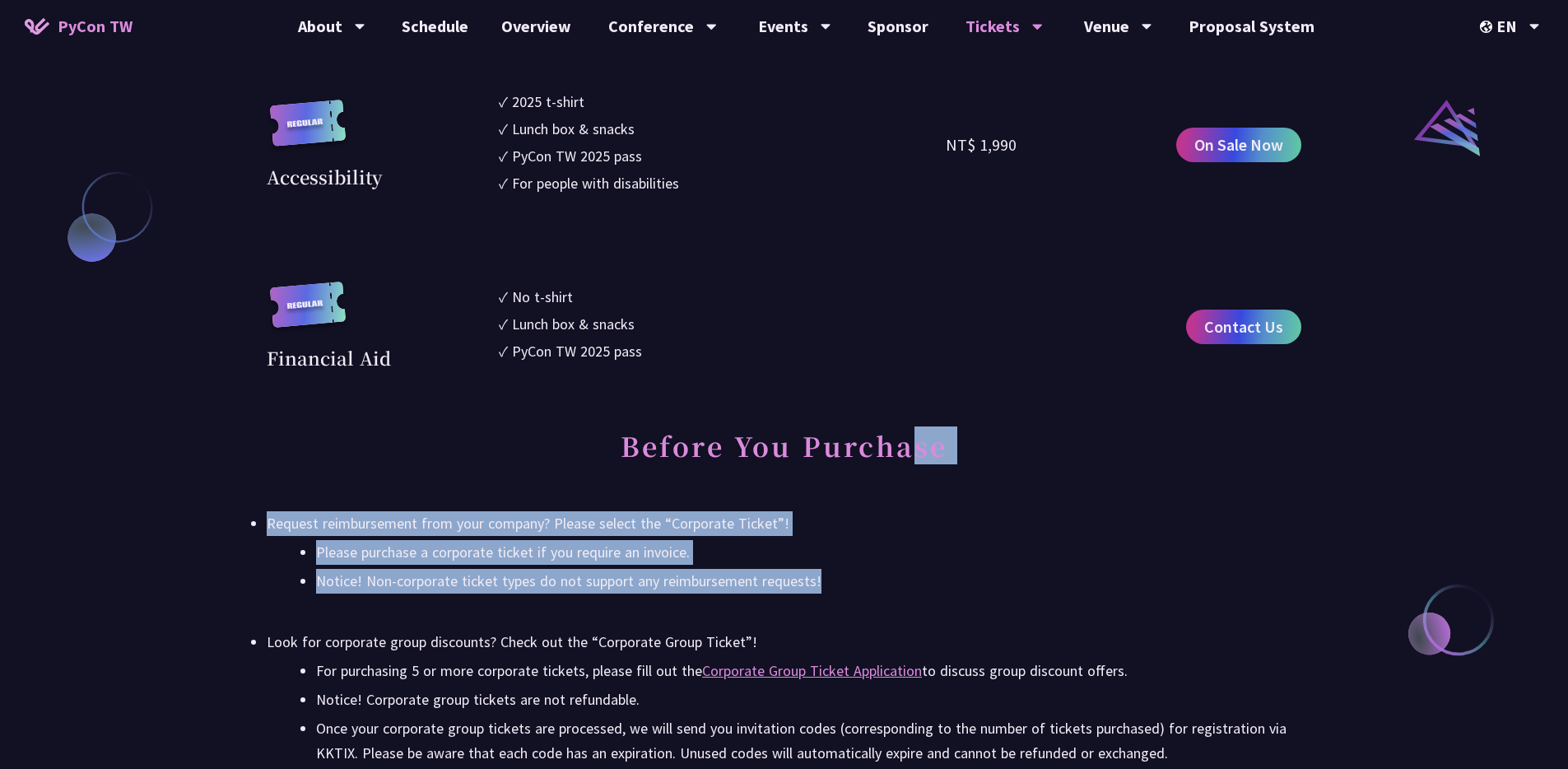
click at [873, 592] on div "Before You Purchase Request reimbursement from your company? Please select the …" at bounding box center [784, 589] width 1035 height 353
drag, startPoint x: 873, startPoint y: 592, endPoint x: 864, endPoint y: 498, distance: 94.4
click at [864, 498] on div "Before You Purchase Request reimbursement from your company? Please select the …" at bounding box center [784, 589] width 1035 height 353
drag, startPoint x: 864, startPoint y: 498, endPoint x: 869, endPoint y: 574, distance: 76.2
click at [869, 574] on div "Before You Purchase Request reimbursement from your company? Please select the …" at bounding box center [784, 589] width 1035 height 353
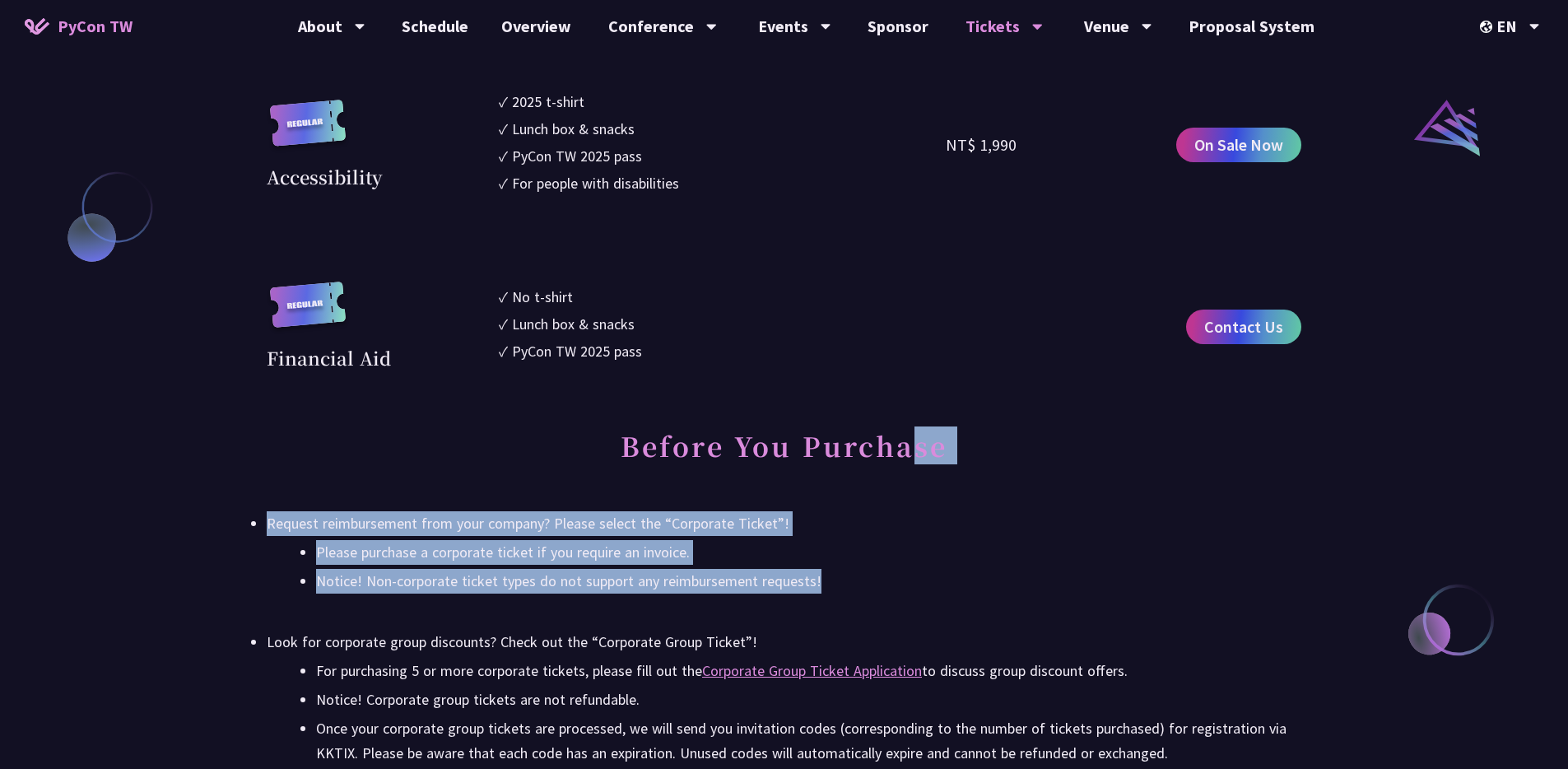
click at [869, 574] on li "Notice! Non-corporate ticket types do not support any reimbursement requests!" at bounding box center [808, 581] width 985 height 25
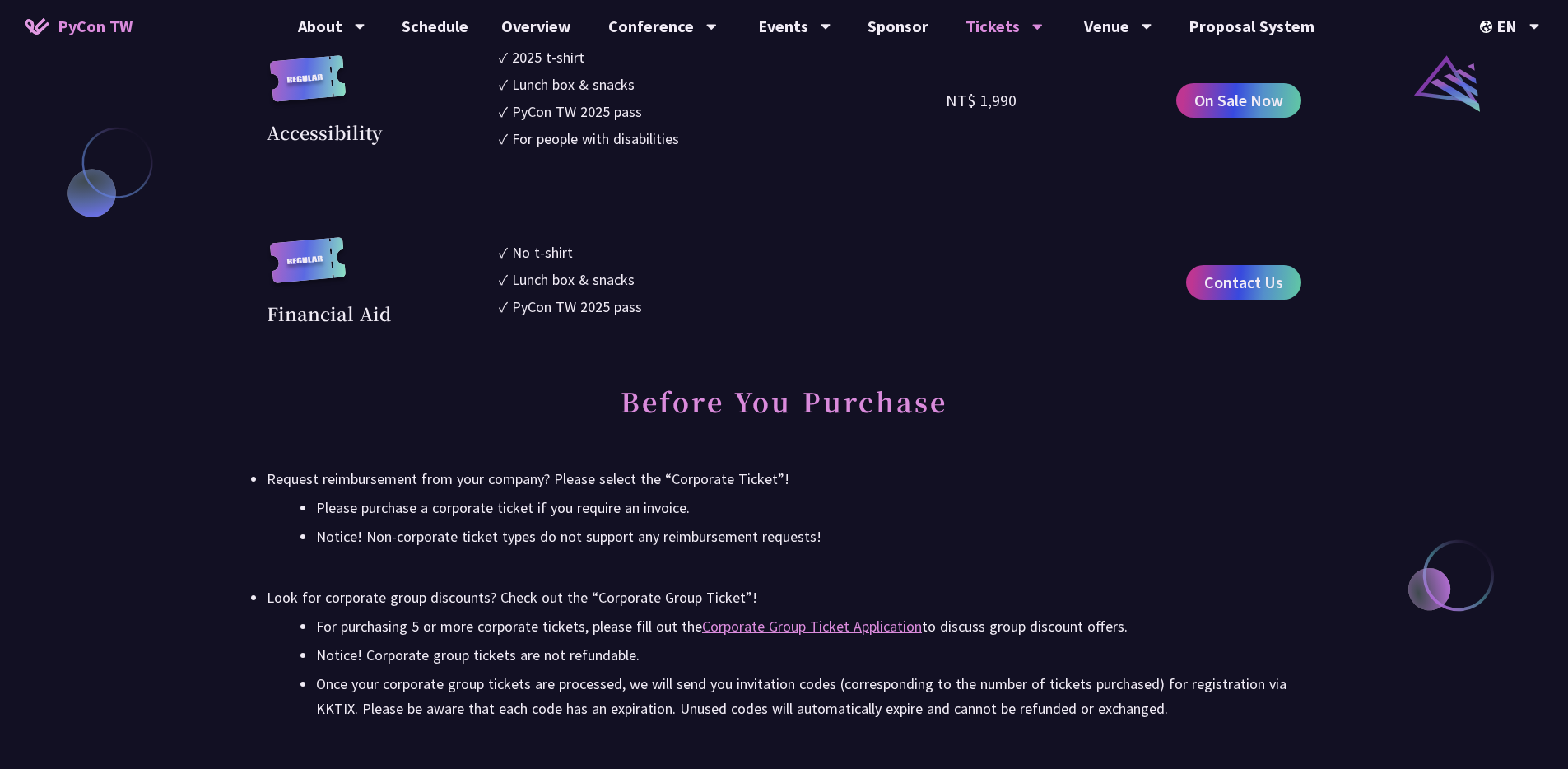
scroll to position [1879, 0]
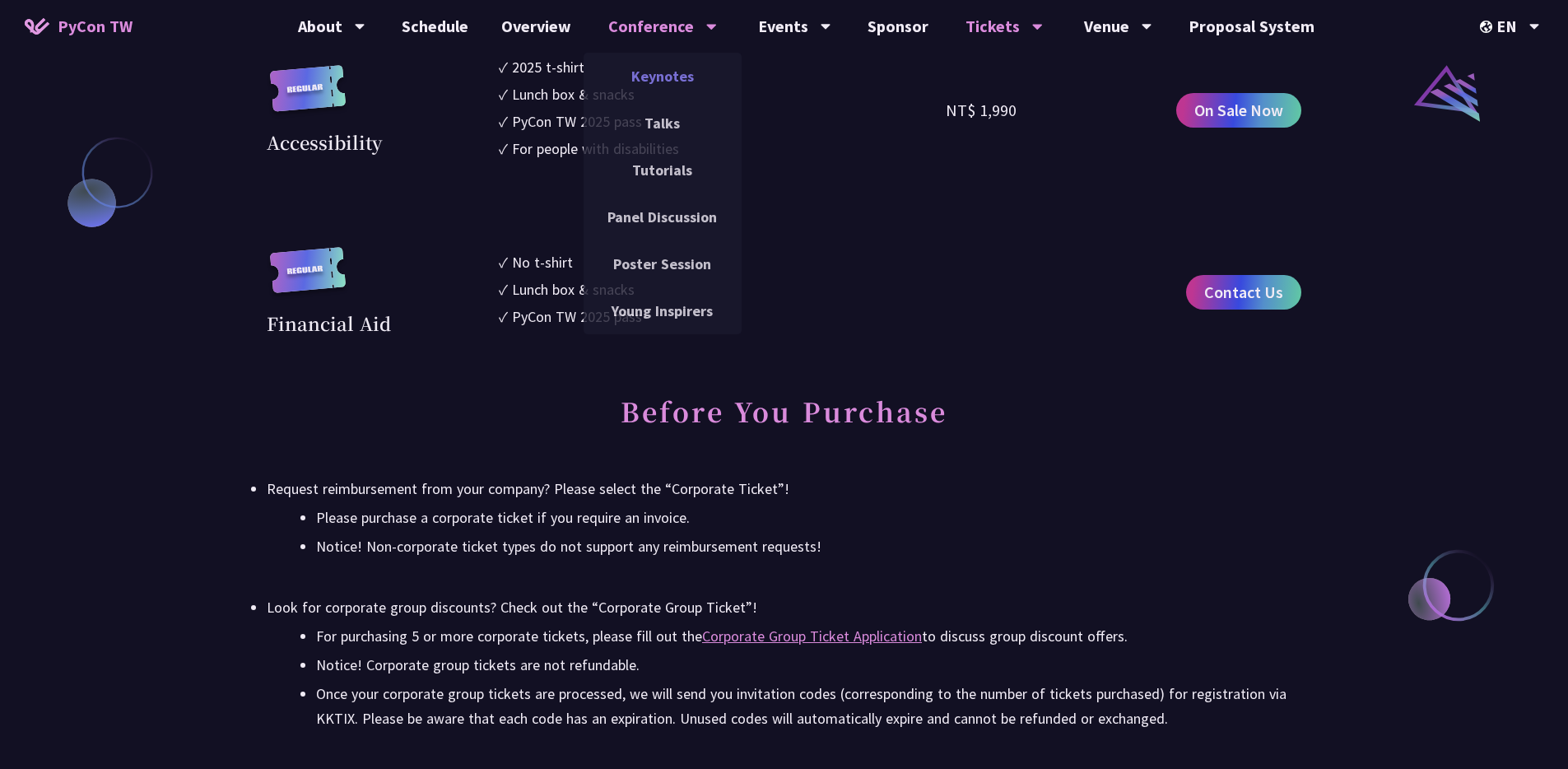
click at [660, 84] on link "Keynotes" at bounding box center [662, 76] width 158 height 39
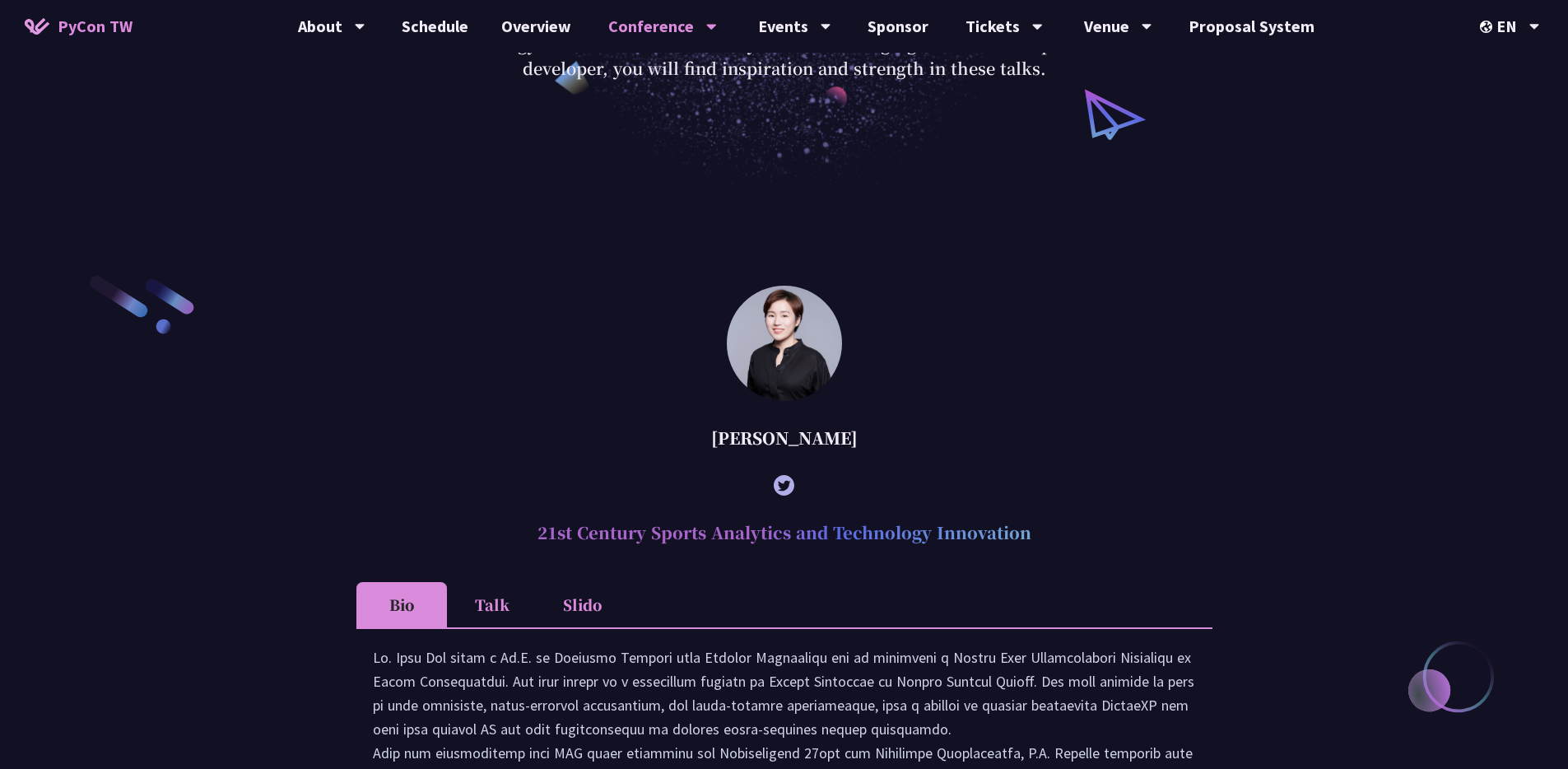
scroll to position [525, 0]
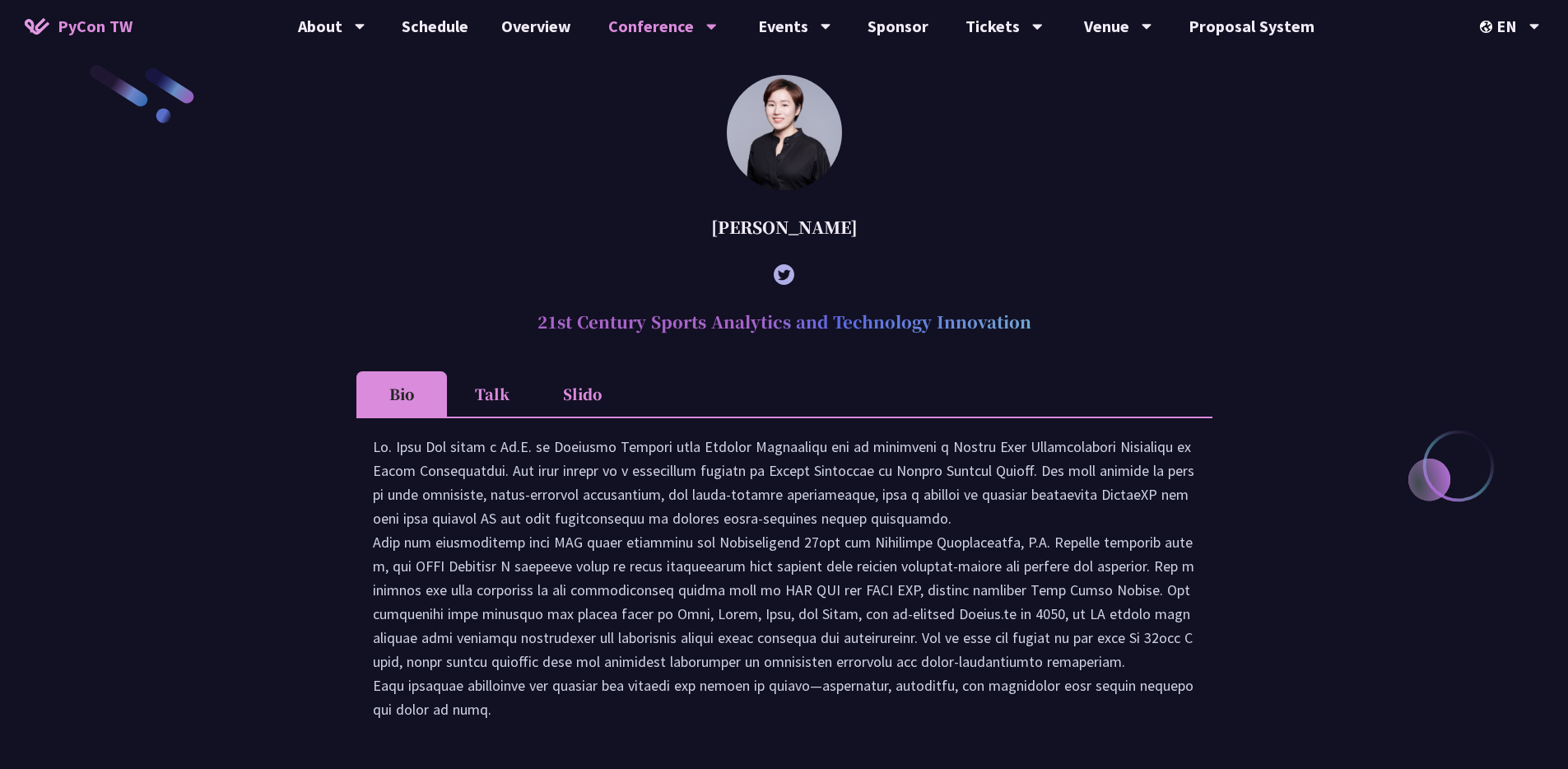
click at [491, 393] on li "Talk" at bounding box center [492, 394] width 90 height 46
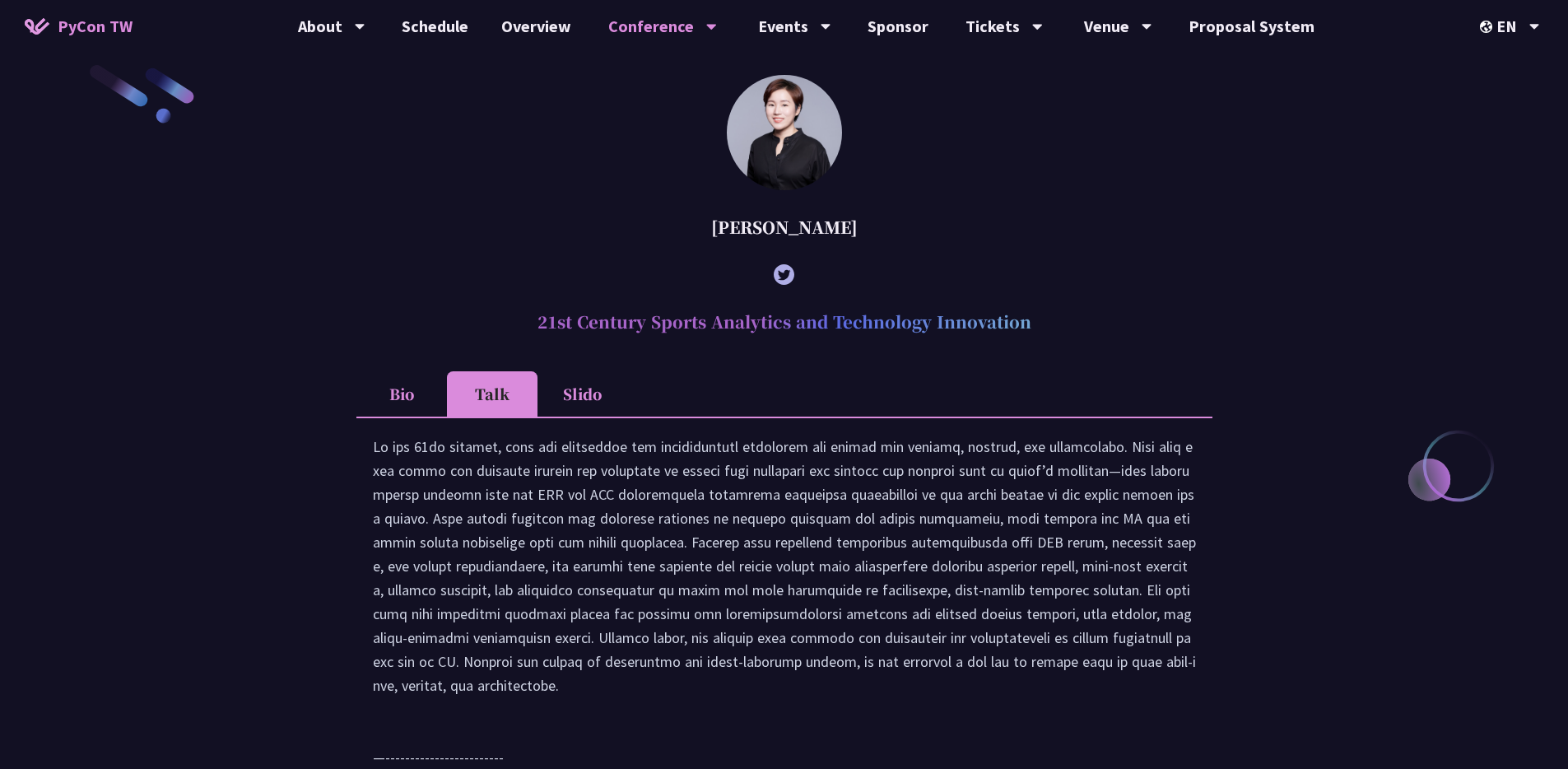
click at [385, 400] on li "Bio" at bounding box center [402, 394] width 90 height 46
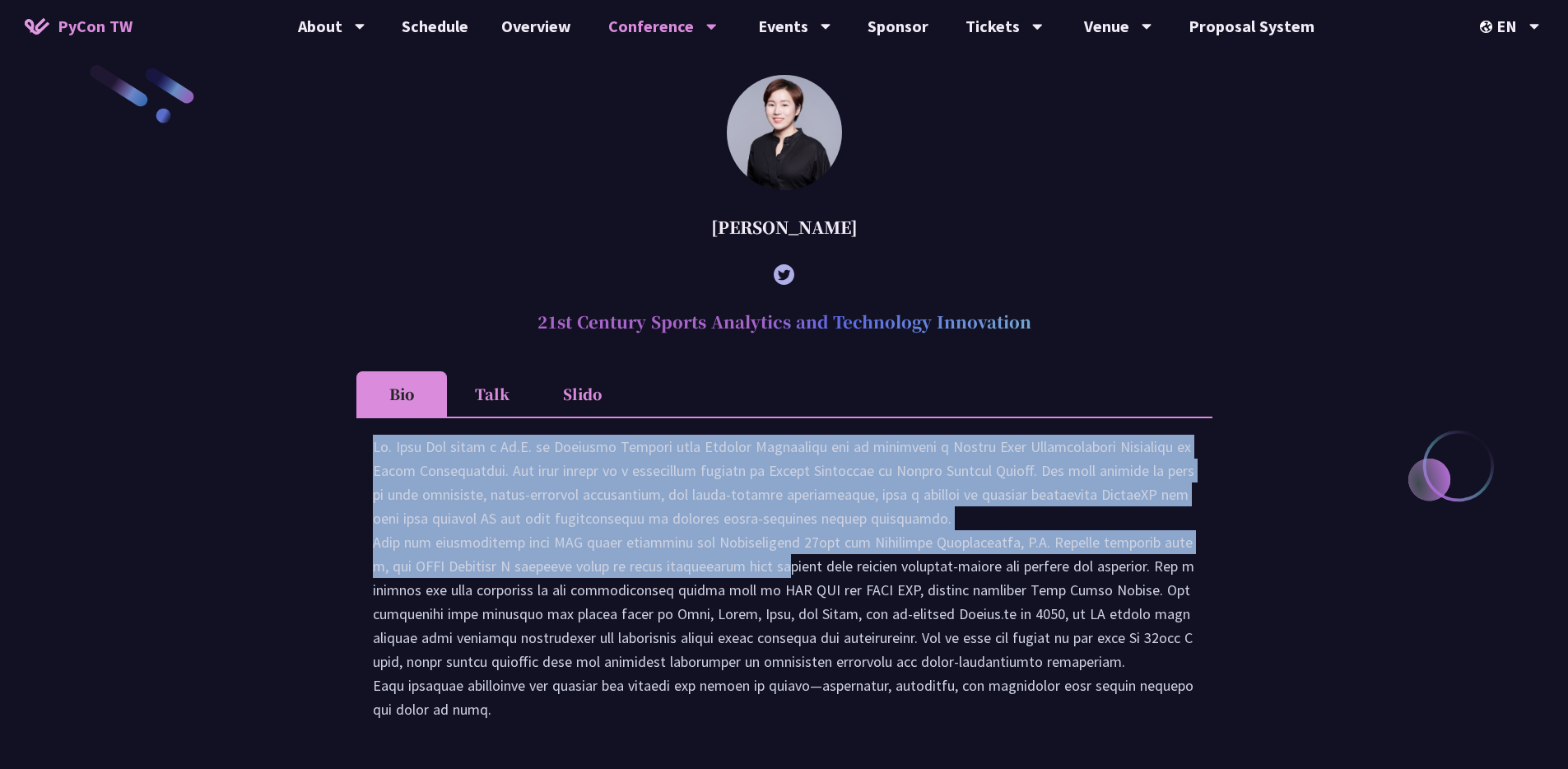
drag, startPoint x: 606, startPoint y: 448, endPoint x: 602, endPoint y: 583, distance: 135.1
click at [602, 583] on div at bounding box center [784, 658] width 823 height 447
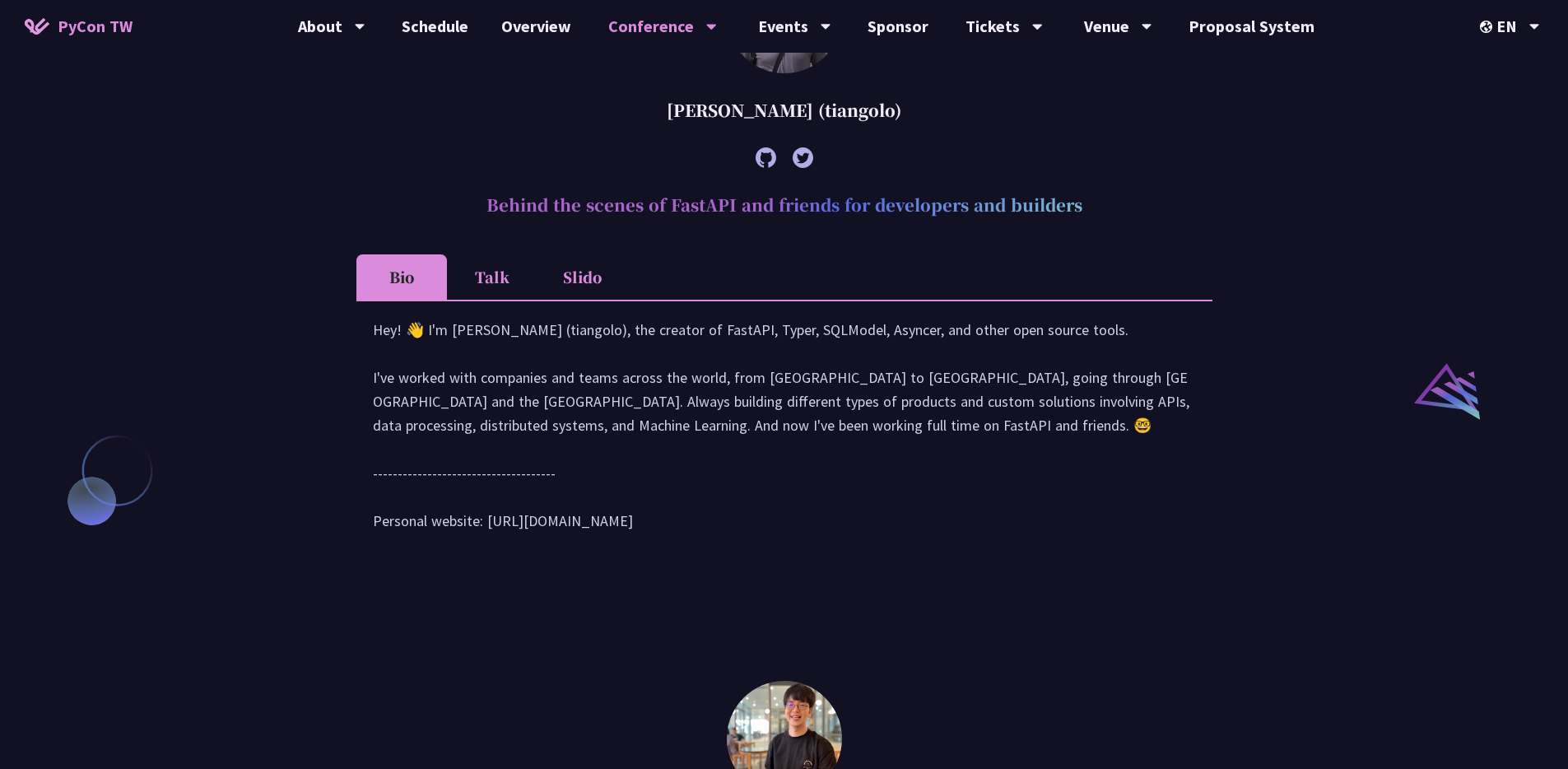
scroll to position [1592, 0]
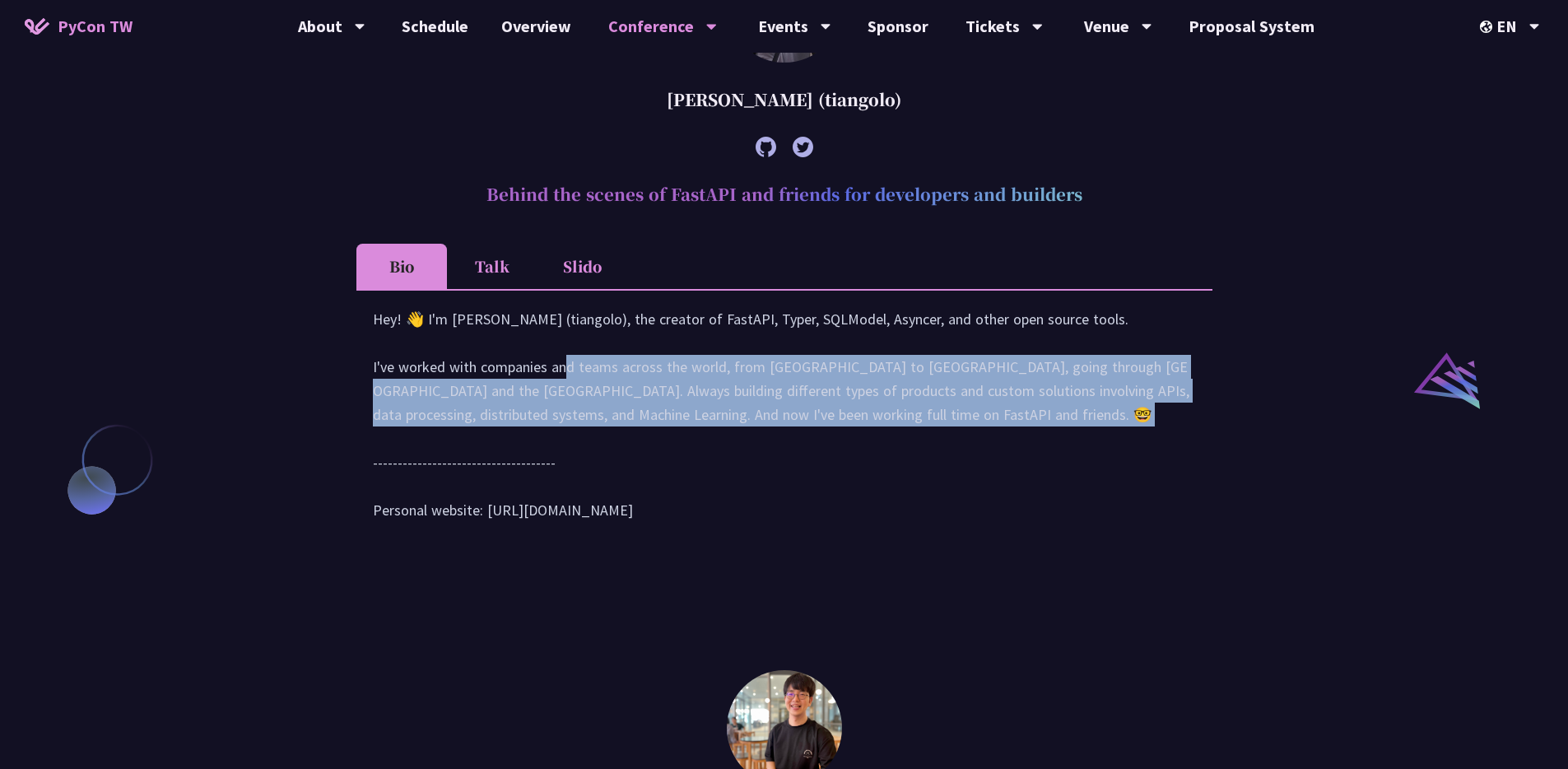
drag, startPoint x: 574, startPoint y: 459, endPoint x: 581, endPoint y: 392, distance: 67.4
click at [581, 392] on div "Hey! 👋 I'm [PERSON_NAME] (tiangolo), the creator of FastAPI, Typer, SQLModel, A…" at bounding box center [784, 423] width 823 height 232
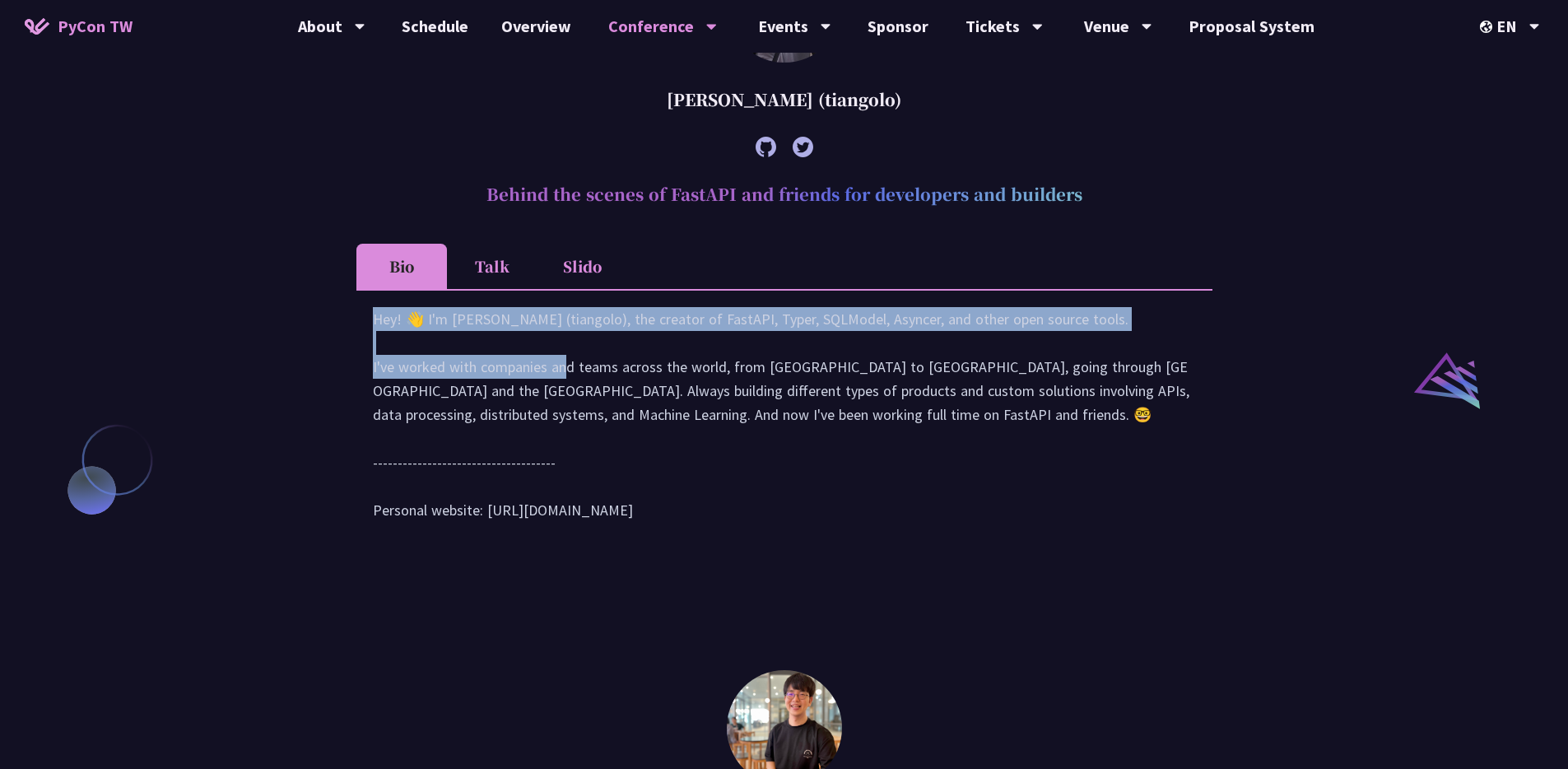
drag, startPoint x: 581, startPoint y: 392, endPoint x: 592, endPoint y: 338, distance: 55.1
click at [592, 338] on div "Hey! 👋 I'm [PERSON_NAME] (tiangolo), the creator of FastAPI, Typer, SQLModel, A…" at bounding box center [784, 423] width 823 height 232
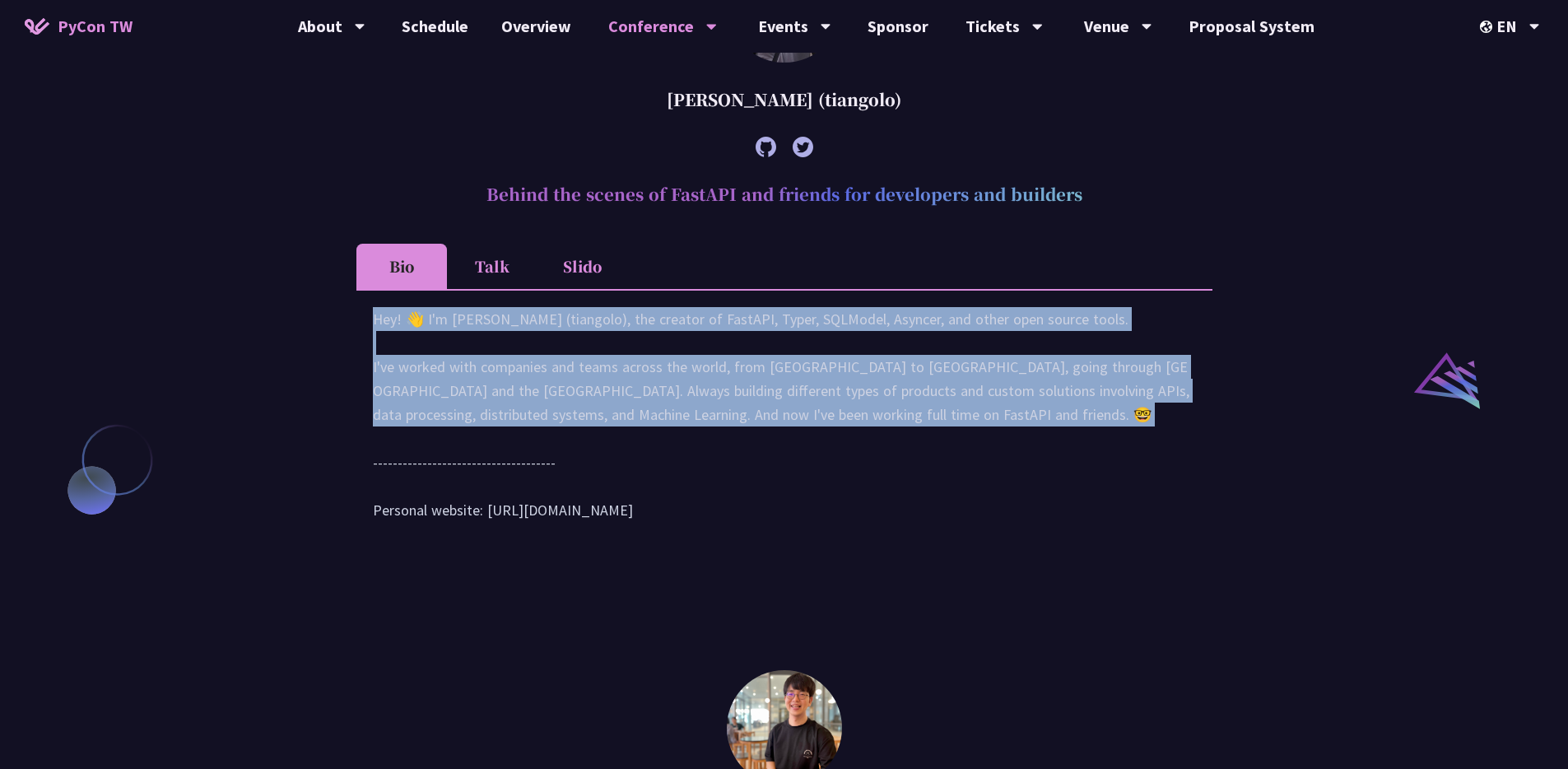
drag, startPoint x: 592, startPoint y: 338, endPoint x: 1004, endPoint y: 495, distance: 440.9
click at [1004, 495] on div "Hey! 👋 I'm [PERSON_NAME] (tiangolo), the creator of FastAPI, Typer, SQLModel, A…" at bounding box center [784, 423] width 823 height 232
drag, startPoint x: 1003, startPoint y: 415, endPoint x: 994, endPoint y: 337, distance: 78.5
click at [994, 338] on div "Hey! 👋 I'm [PERSON_NAME] (tiangolo), the creator of FastAPI, Typer, SQLModel, A…" at bounding box center [784, 423] width 823 height 232
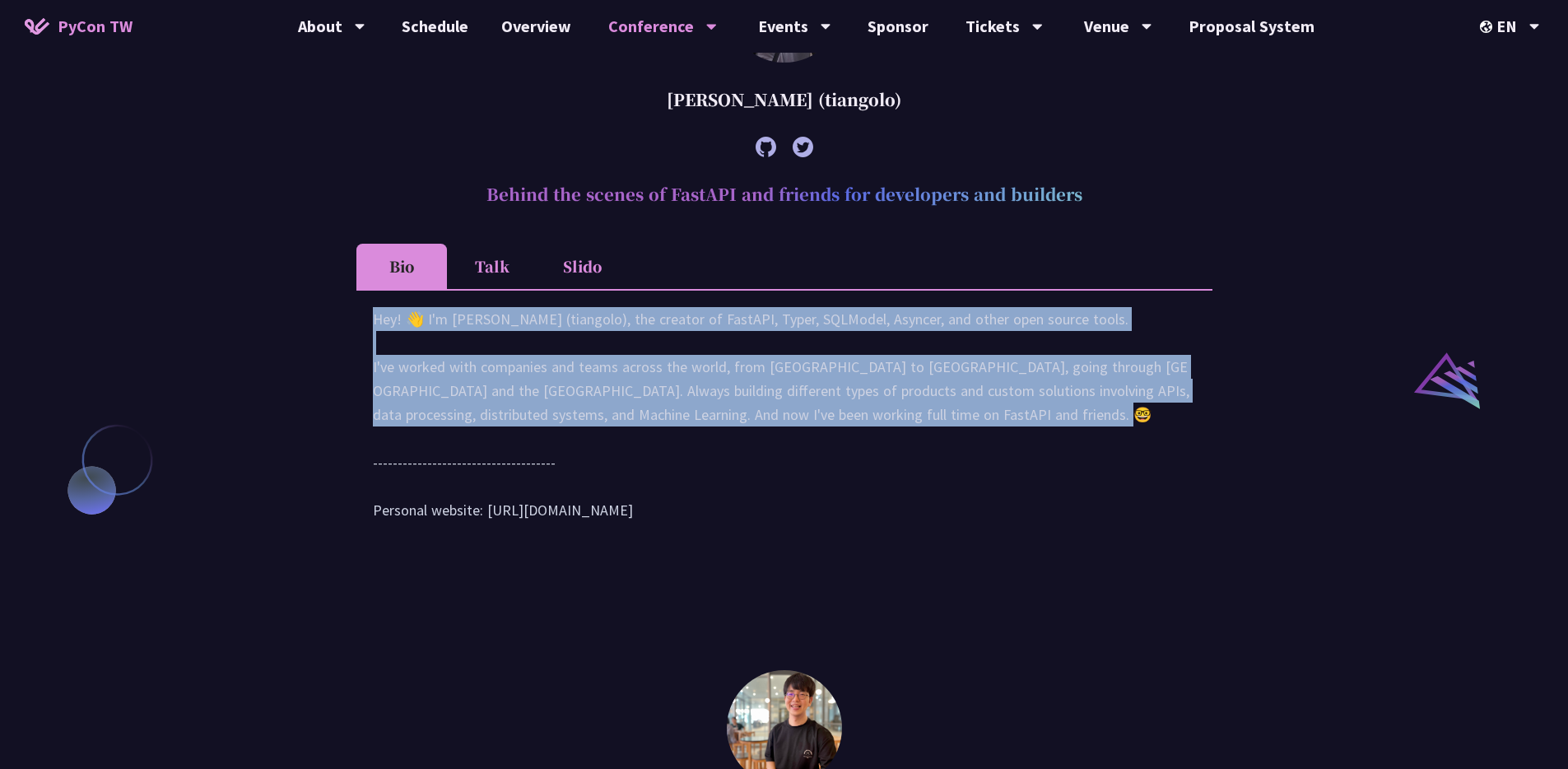
drag, startPoint x: 994, startPoint y: 375, endPoint x: 990, endPoint y: 466, distance: 91.1
click at [990, 466] on div "Hey! 👋 I'm [PERSON_NAME] (tiangolo), the creator of FastAPI, Typer, SQLModel, A…" at bounding box center [784, 423] width 823 height 232
drag, startPoint x: 990, startPoint y: 466, endPoint x: 980, endPoint y: 346, distance: 120.4
click at [980, 346] on div "Hey! 👋 I'm [PERSON_NAME] (tiangolo), the creator of FastAPI, Typer, SQLModel, A…" at bounding box center [784, 423] width 823 height 232
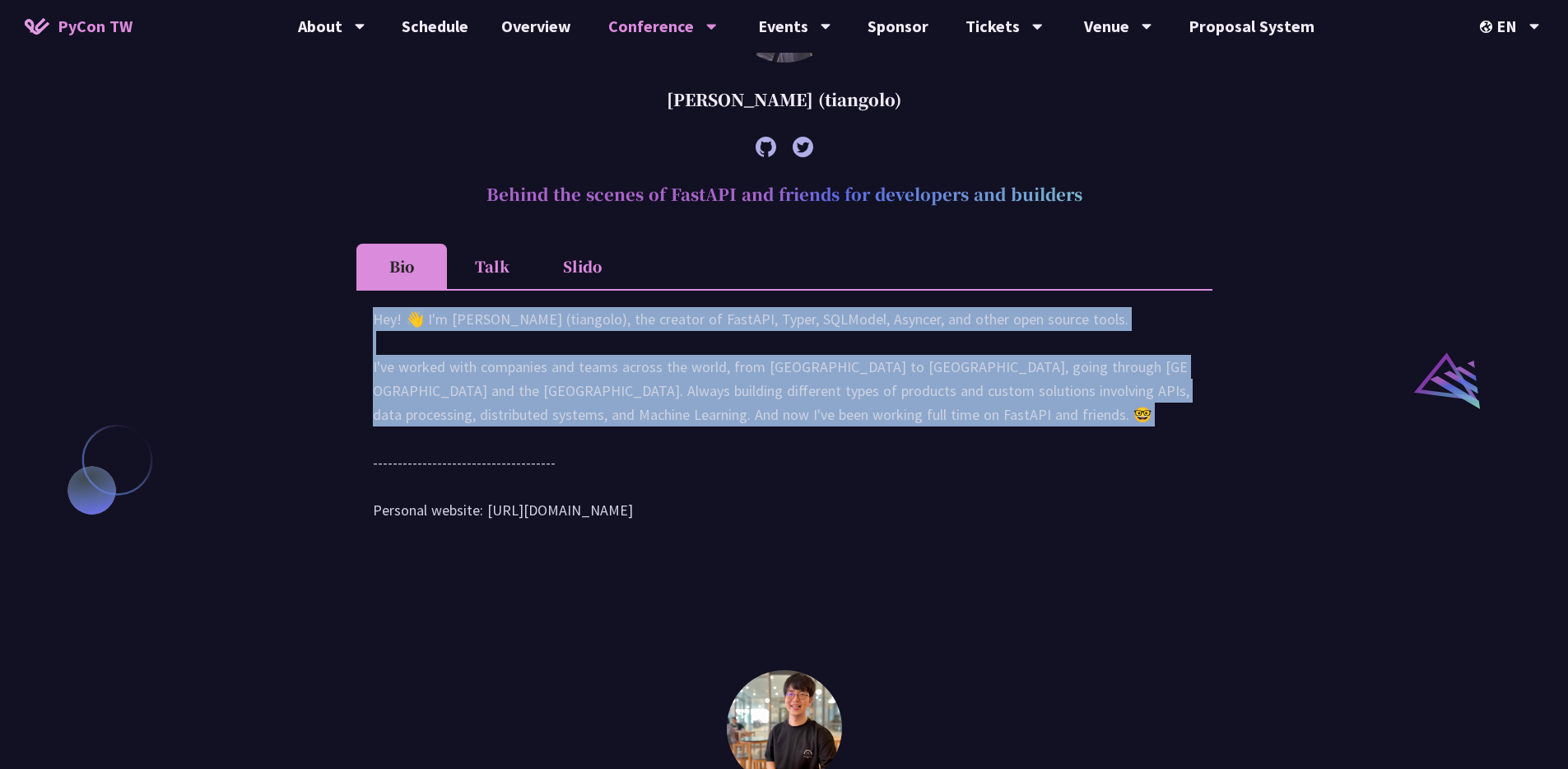
drag
click at [980, 470] on div "Hey! 👋 I'm [PERSON_NAME] (tiangolo), the creator of FastAPI, Typer, SQLModel, A…" at bounding box center [784, 423] width 823 height 232
click at [957, 342] on div "Hey! 👋 I'm [PERSON_NAME] (tiangolo), the creator of FastAPI, Typer, SQLModel, A…" at bounding box center [784, 423] width 823 height 232
click at [947, 492] on div "Hey! 👋 I'm [PERSON_NAME] (tiangolo), the creator of FastAPI, Typer, SQLModel, A…" at bounding box center [784, 423] width 823 height 232
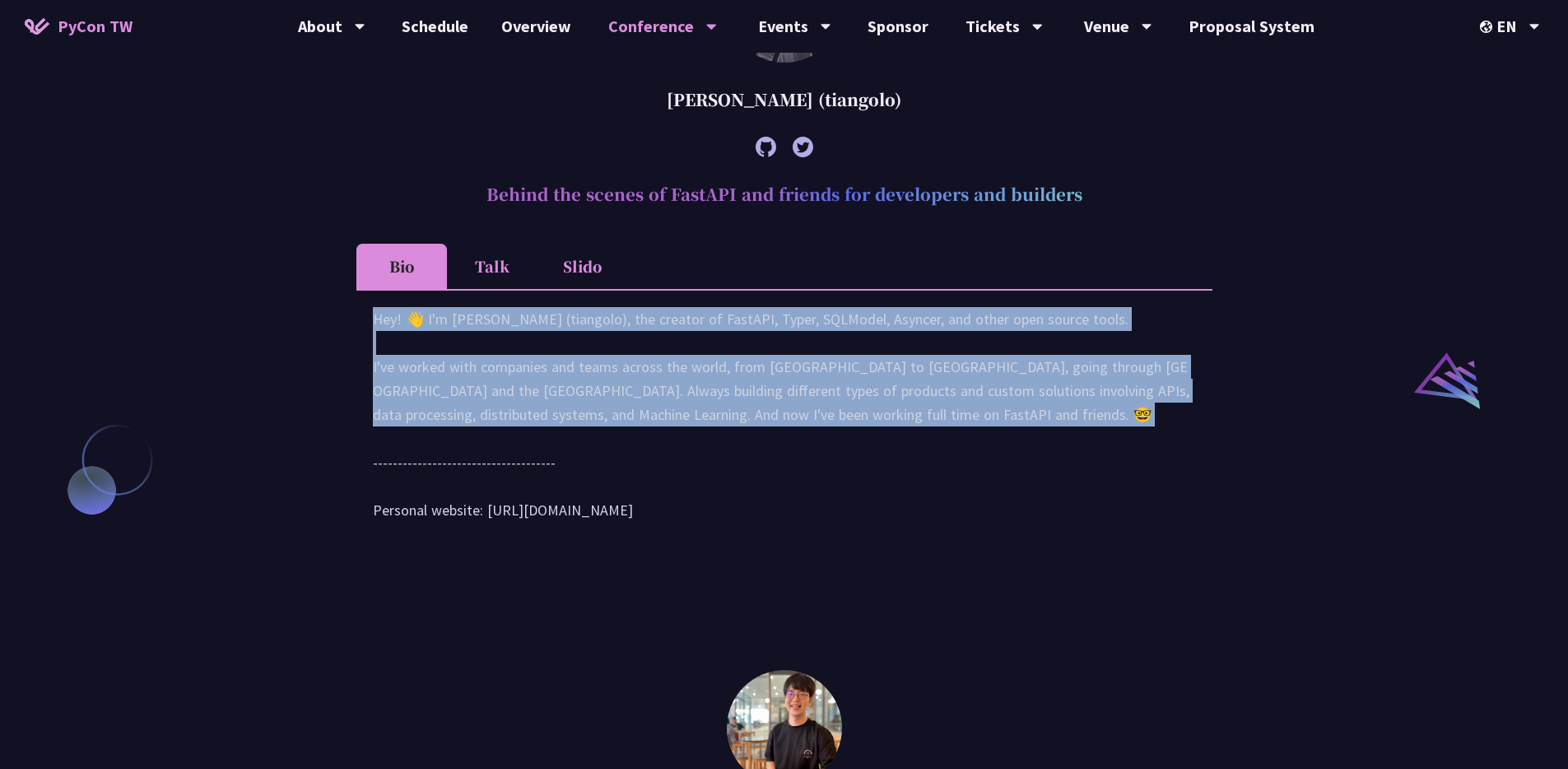
click at [947, 492] on div "Hey! 👋 I'm [PERSON_NAME] (tiangolo), the creator of FastAPI, Typer, SQLModel, A…" at bounding box center [784, 423] width 823 height 232
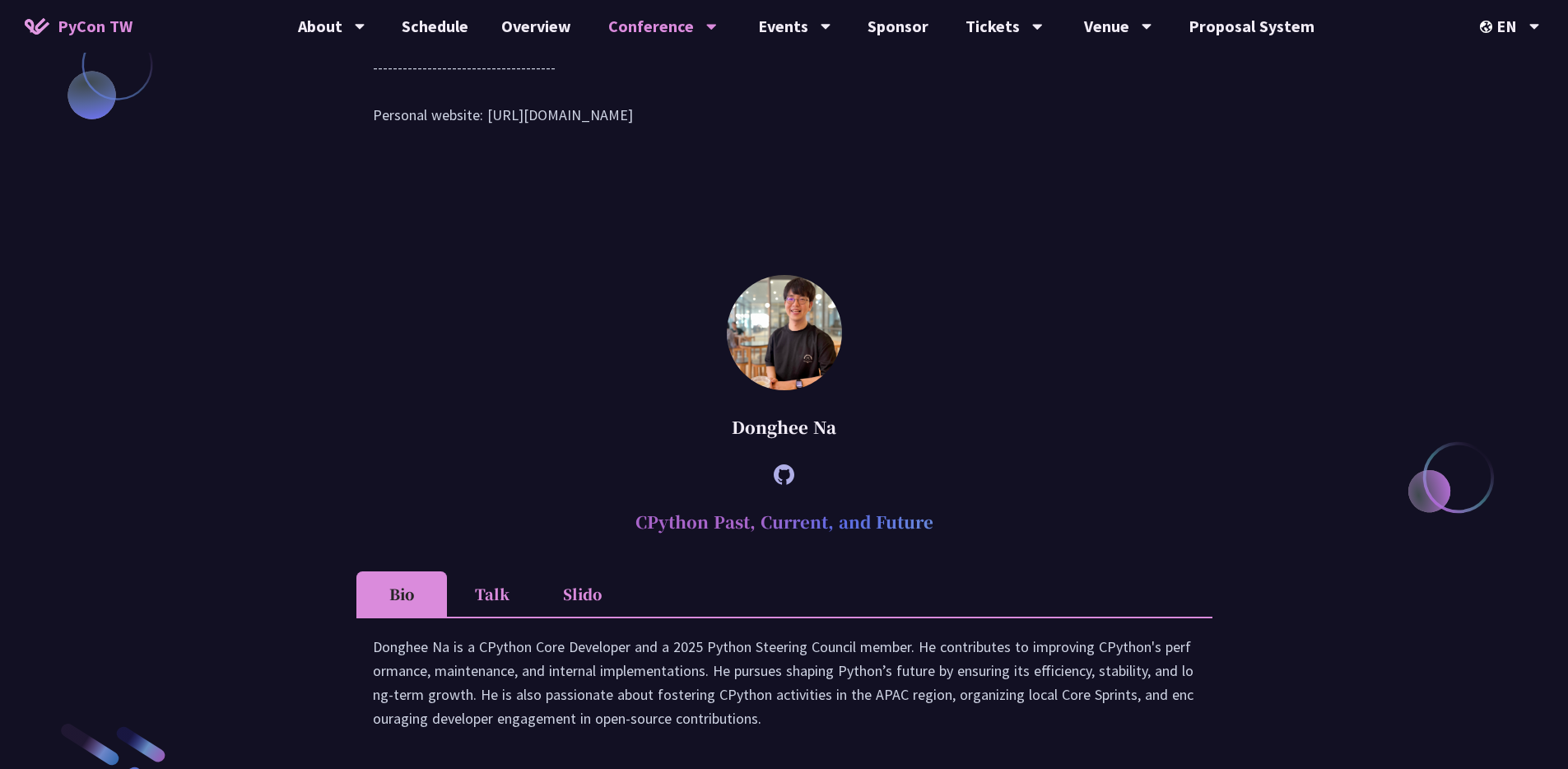
scroll to position [2078, 0]
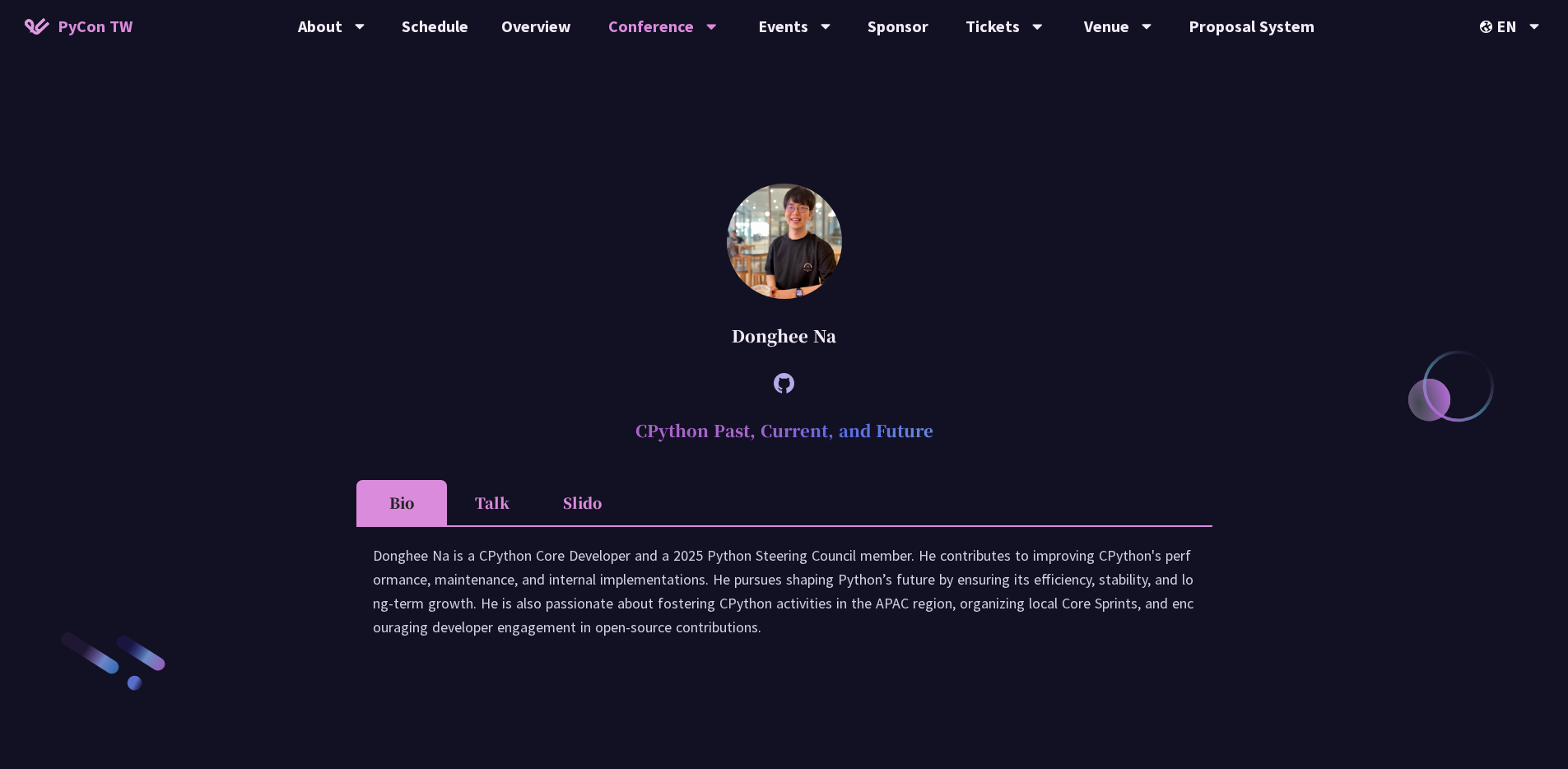
click at [938, 418] on Na "[PERSON_NAME] CPython Past, Current, and Future Bio Talk Slido Donghee Na is a …" at bounding box center [784, 428] width 856 height 488
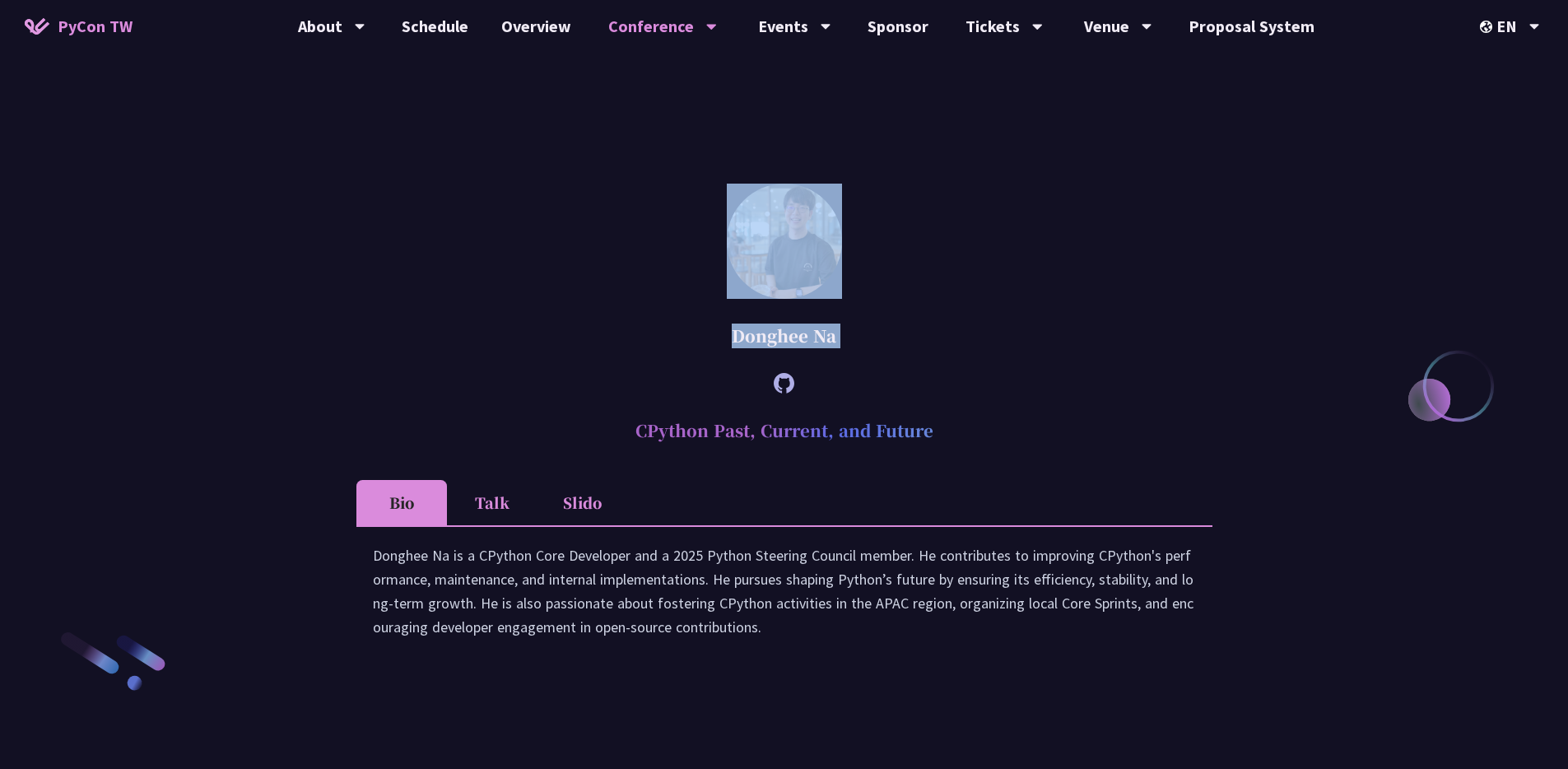
click at [937, 410] on Na "[PERSON_NAME] CPython Past, Current, and Future Bio Talk Slido Donghee Na is a …" at bounding box center [784, 428] width 856 height 488
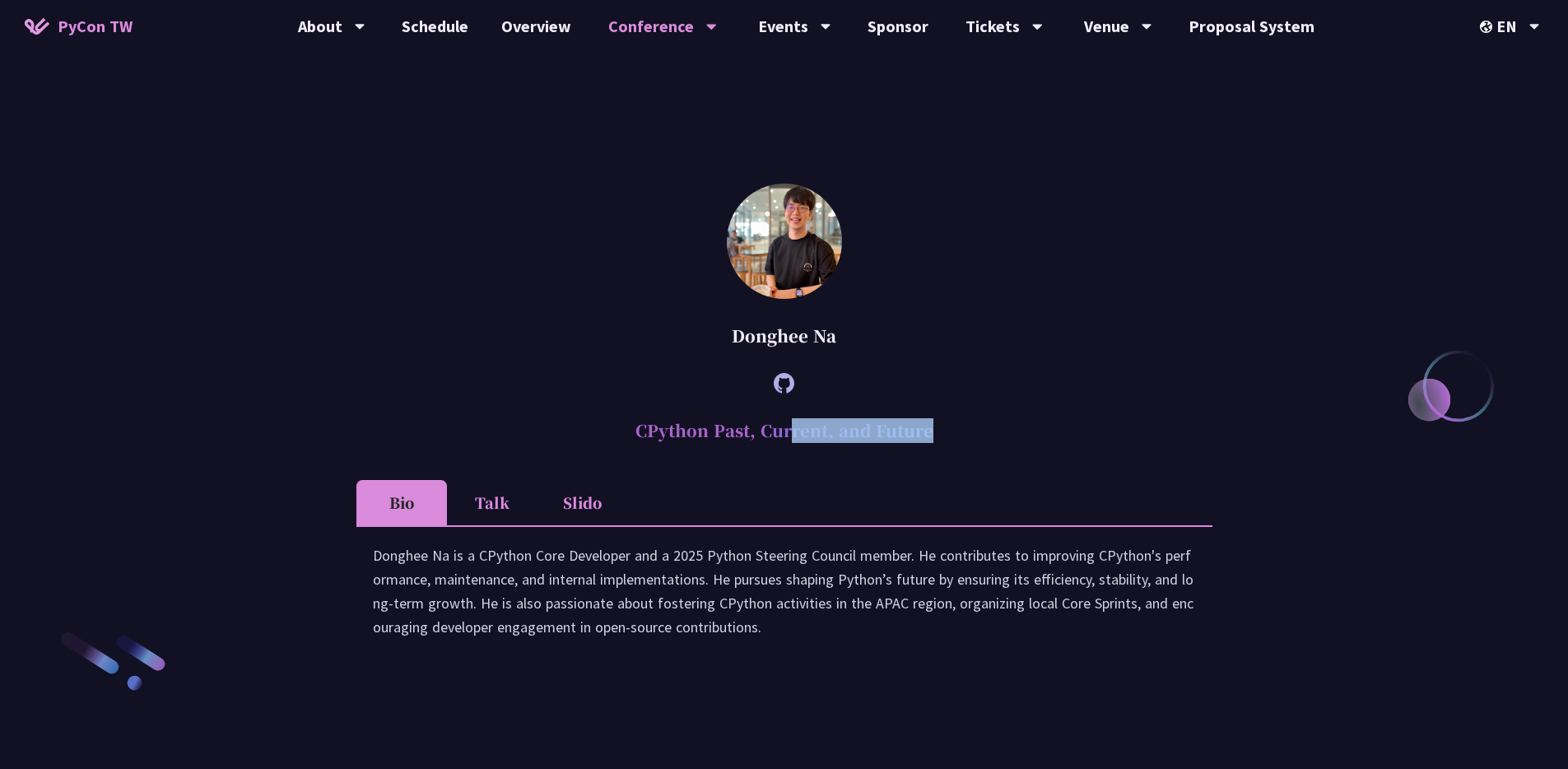
click at [953, 516] on Na "[PERSON_NAME] CPython Past, Current, and Future Bio Talk Slido Donghee Na is a …" at bounding box center [784, 428] width 856 height 488
click at [964, 673] on div "Donghee Na is a CPython Core Developer and a 2025 Python Steering Council membe…" at bounding box center [784, 598] width 856 height 146
click at [962, 582] on div "Donghee Na is a CPython Core Developer and a 2025 Python Steering Council membe…" at bounding box center [784, 598] width 856 height 146
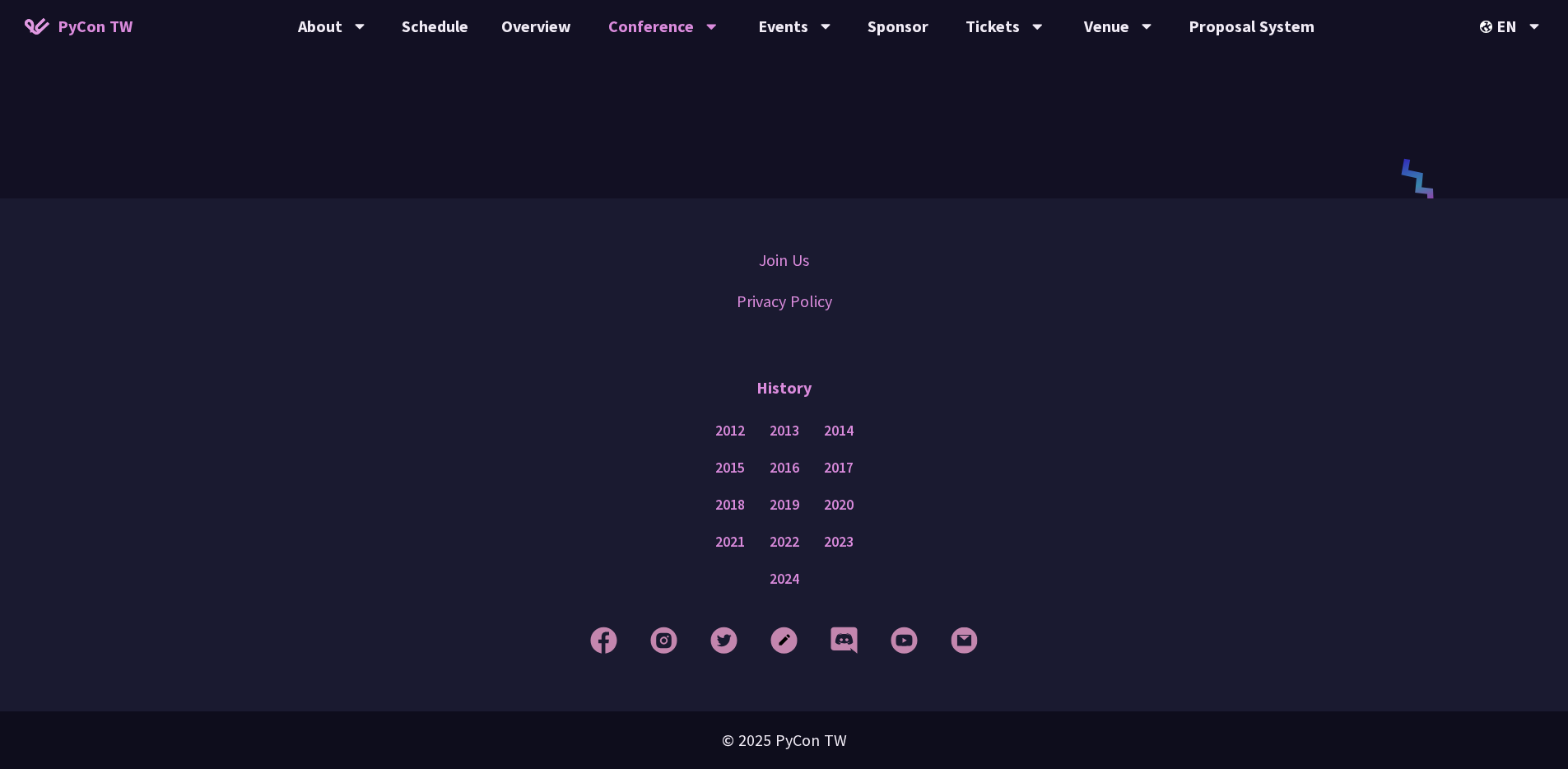
scroll to position [2821, 0]
